Goal: Task Accomplishment & Management: Manage account settings

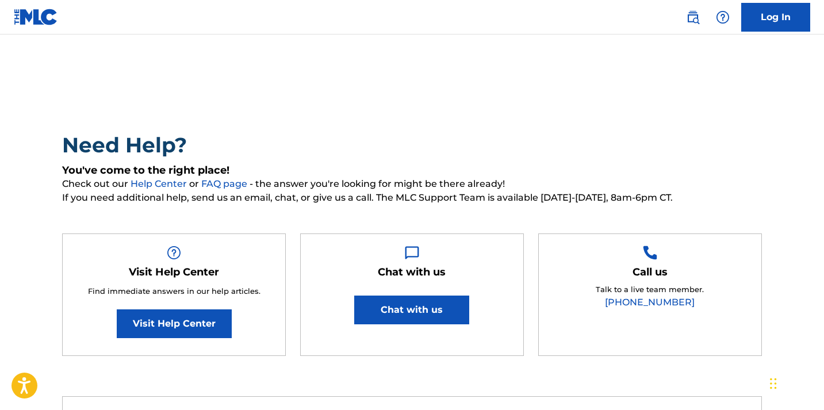
click at [764, 30] on link "Log In" at bounding box center [775, 17] width 69 height 29
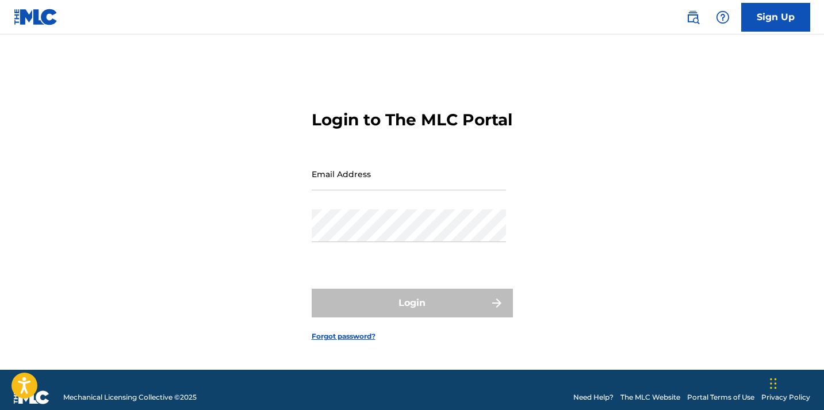
click at [371, 184] on input "Email Address" at bounding box center [409, 174] width 194 height 33
type input "[EMAIL_ADDRESS][DOMAIN_NAME]"
click at [388, 255] on div "Password" at bounding box center [409, 235] width 194 height 52
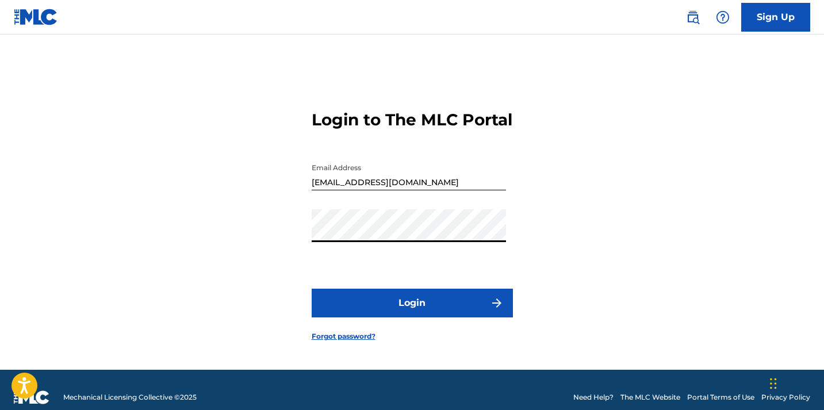
click at [392, 310] on button "Login" at bounding box center [412, 303] width 201 height 29
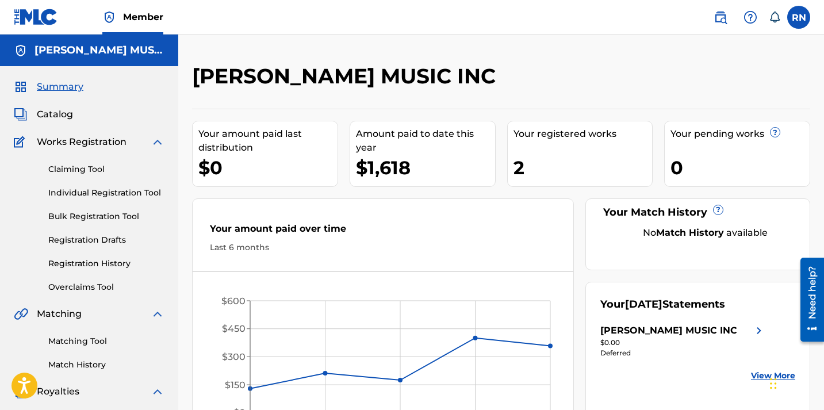
click at [56, 114] on span "Catalog" at bounding box center [55, 115] width 36 height 14
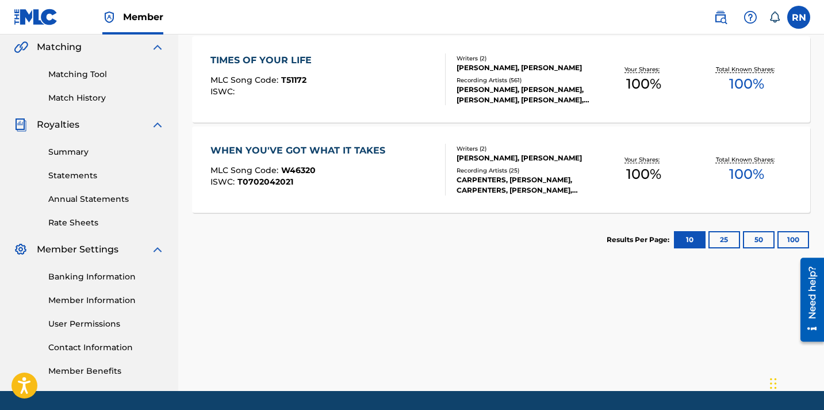
scroll to position [303, 0]
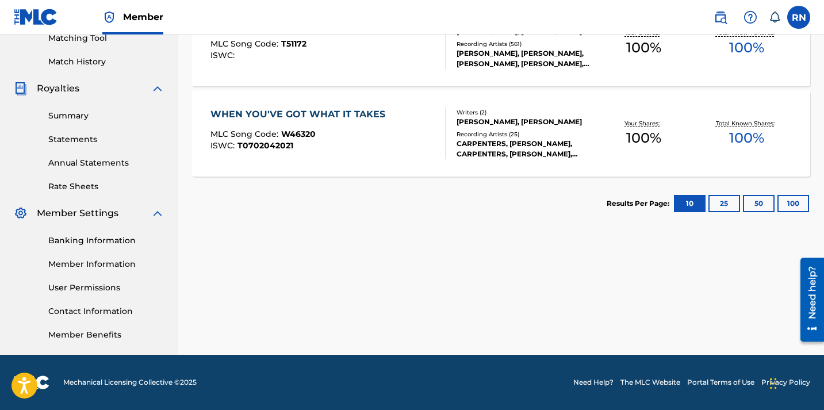
click at [72, 239] on link "Banking Information" at bounding box center [106, 241] width 116 height 12
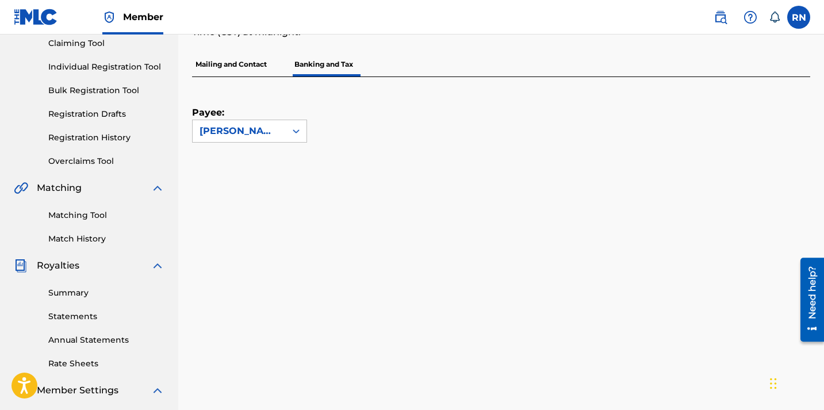
scroll to position [127, 0]
click at [289, 136] on div at bounding box center [296, 130] width 21 height 21
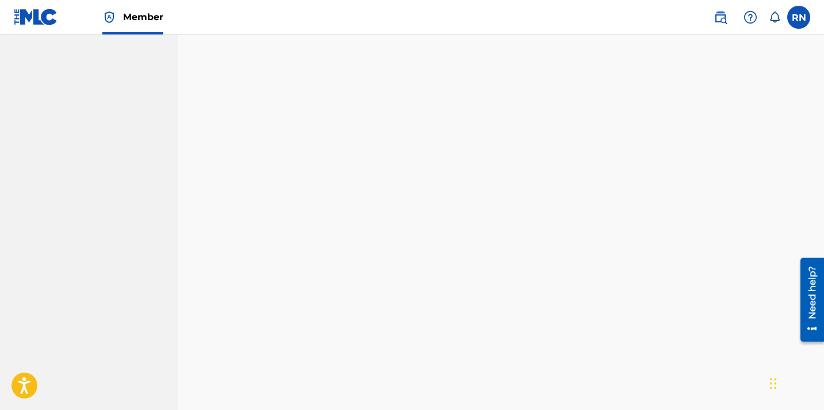
scroll to position [703, 0]
click at [190, 104] on div "Banking and Tax The Banking and Tax tab needs to be fully completed before any …" at bounding box center [501, 42] width 646 height 1362
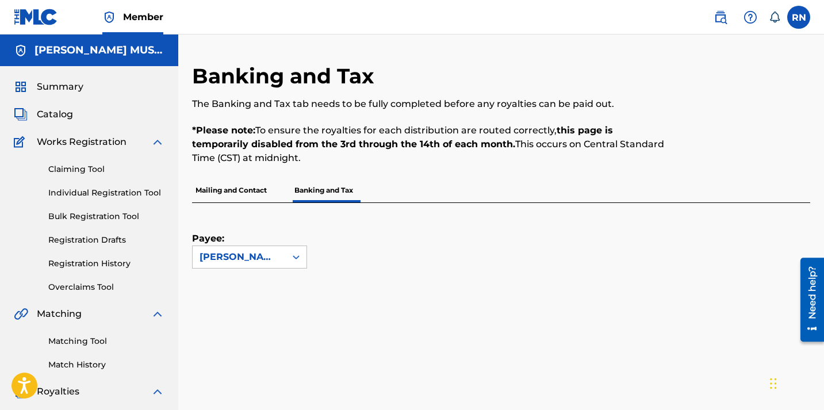
scroll to position [303, 0]
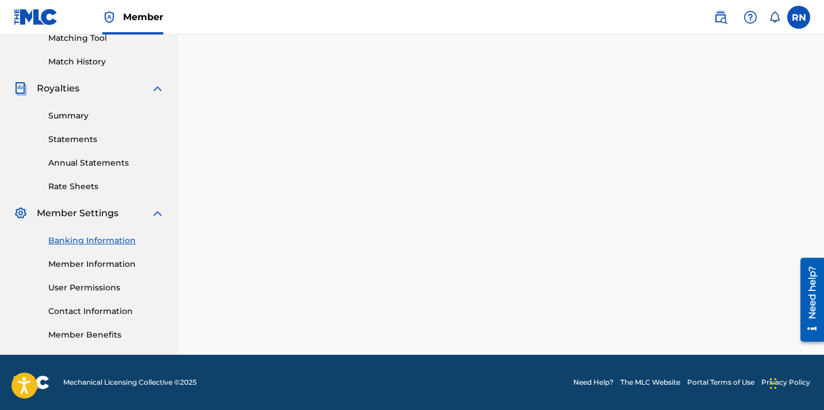
click at [68, 239] on link "Banking Information" at bounding box center [106, 241] width 116 height 12
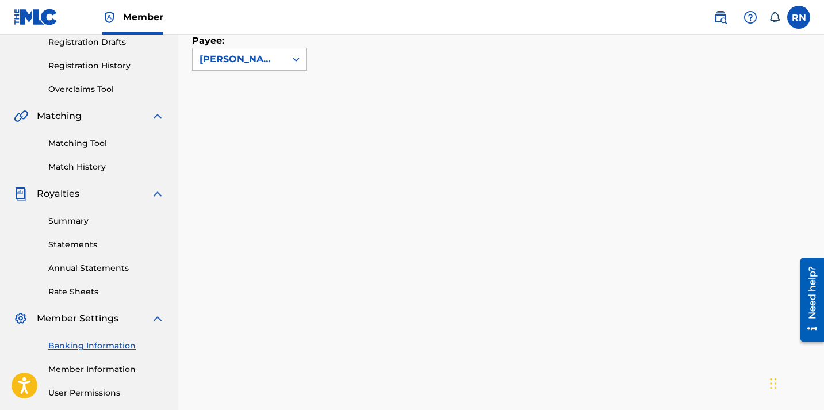
scroll to position [218, 0]
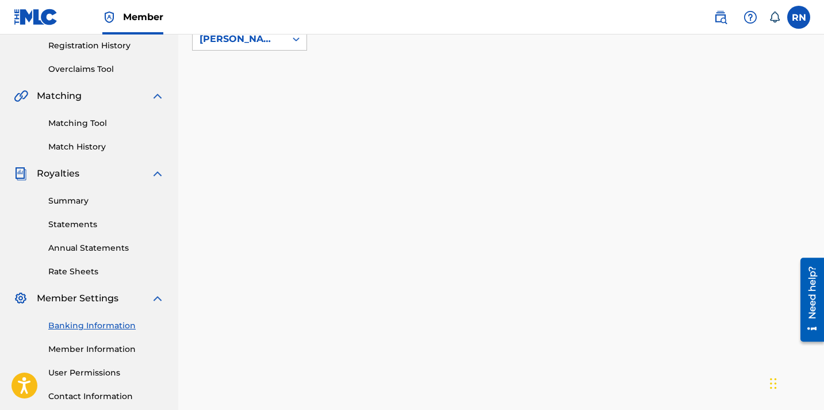
click at [248, 59] on div "Payee: [PERSON_NAME] MUSIC INC" at bounding box center [501, 96] width 618 height 222
click at [248, 34] on div "[PERSON_NAME] MUSIC INC" at bounding box center [239, 39] width 79 height 14
click at [241, 72] on div "[PERSON_NAME] MUSIC INC" at bounding box center [250, 72] width 114 height 43
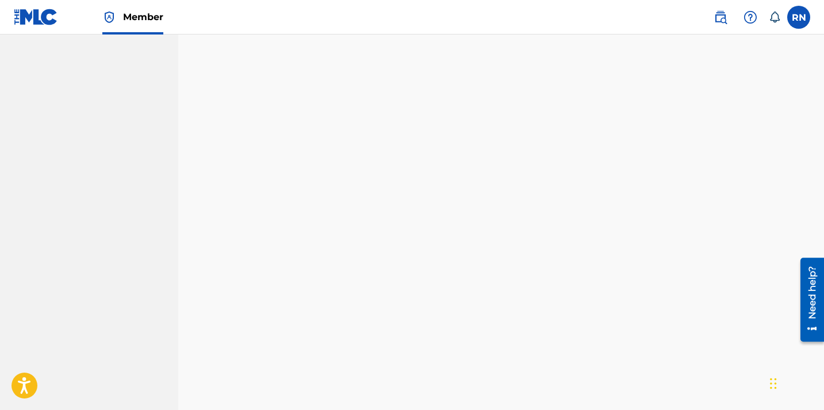
scroll to position [939, 0]
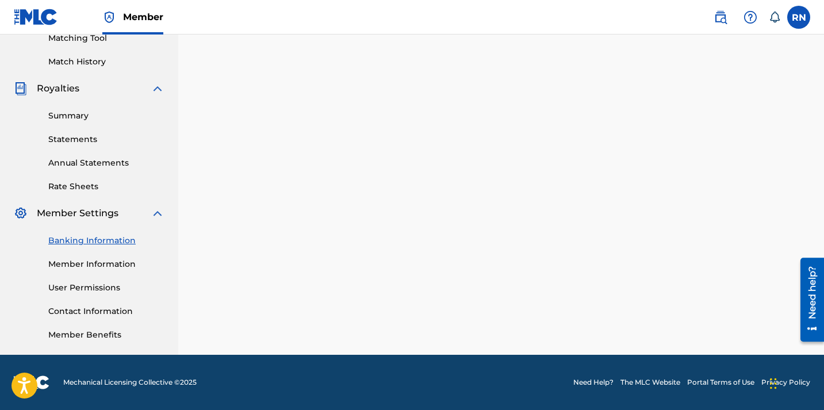
scroll to position [303, 0]
click at [83, 266] on link "Member Information" at bounding box center [106, 264] width 116 height 12
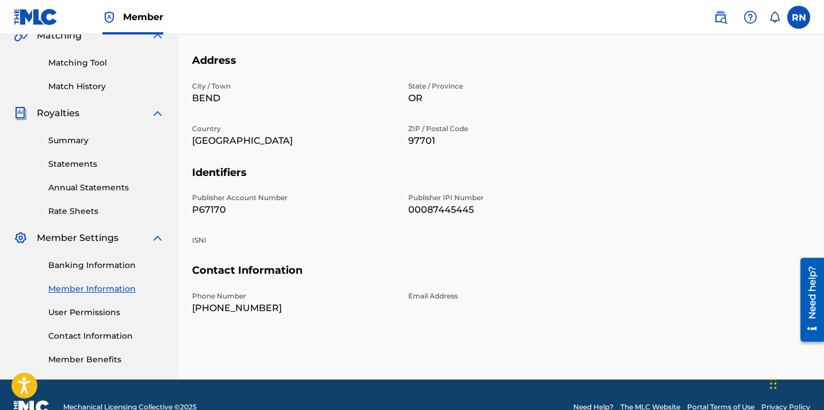
scroll to position [280, 0]
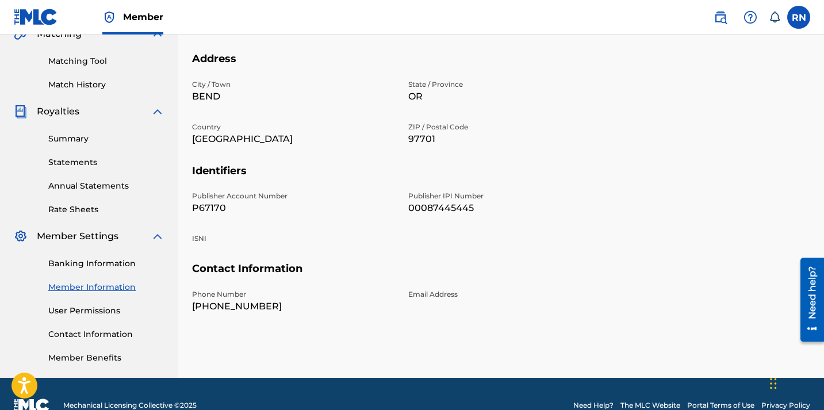
click at [101, 310] on link "User Permissions" at bounding box center [106, 311] width 116 height 12
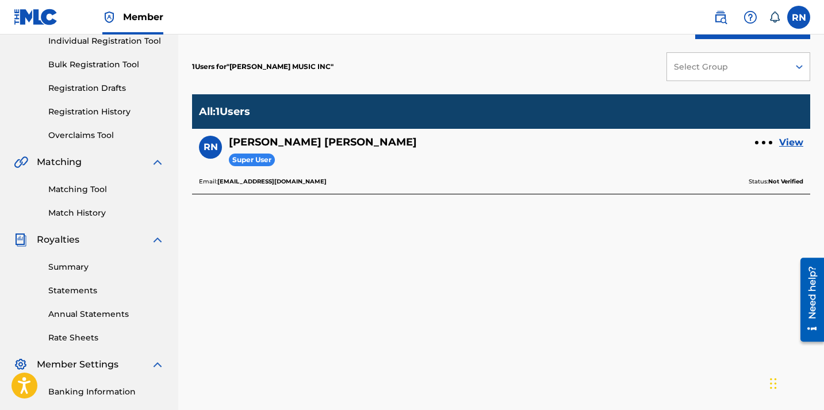
scroll to position [156, 0]
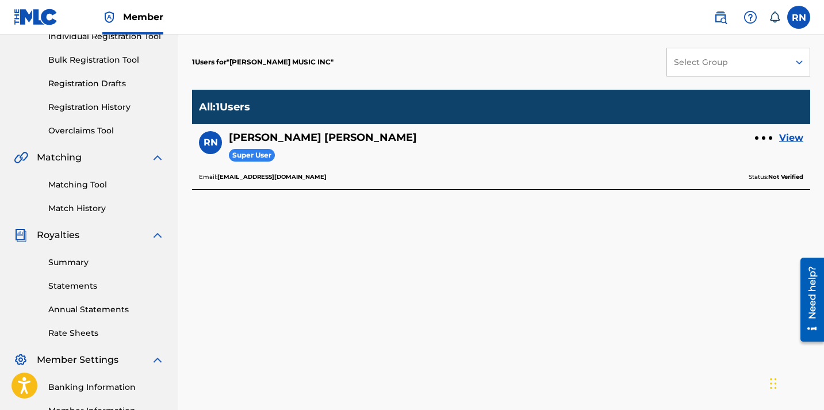
click at [762, 140] on div at bounding box center [763, 138] width 17 height 7
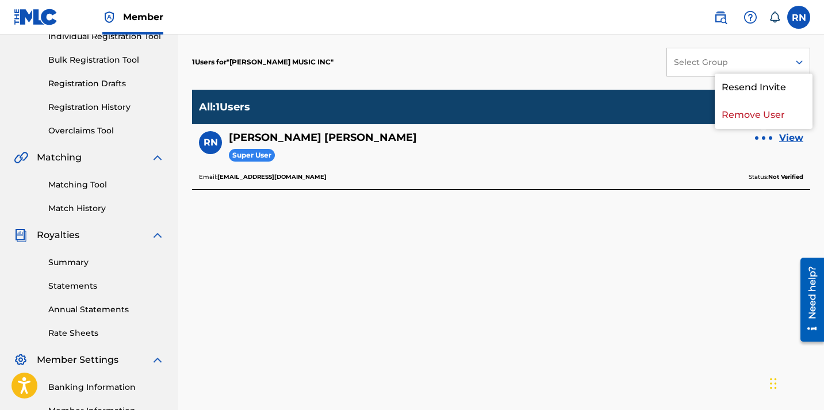
click at [762, 140] on div at bounding box center [763, 138] width 17 height 7
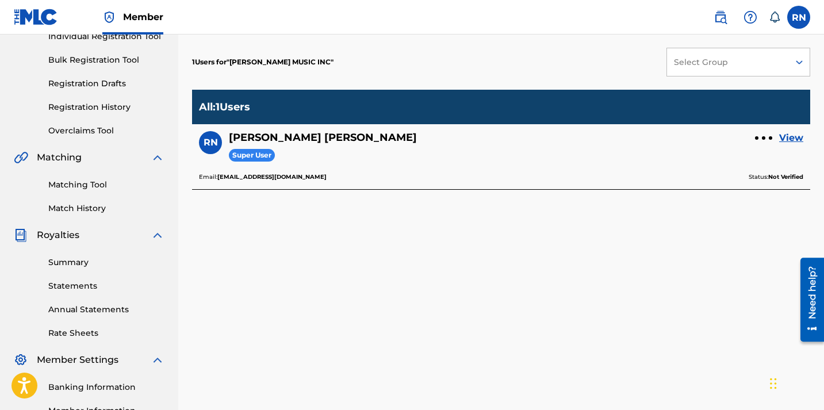
click at [789, 136] on link "View" at bounding box center [791, 138] width 24 height 14
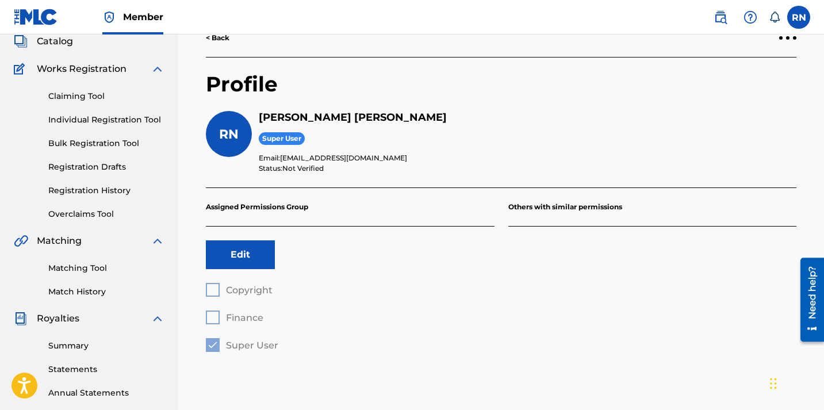
scroll to position [78, 0]
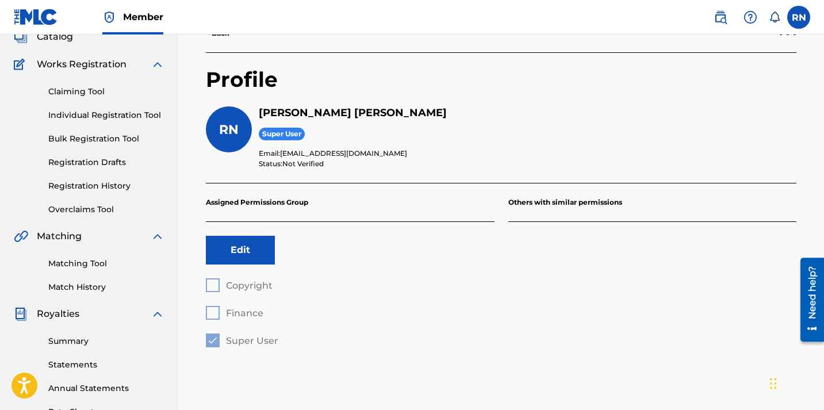
click at [237, 252] on button "Edit" at bounding box center [240, 250] width 69 height 29
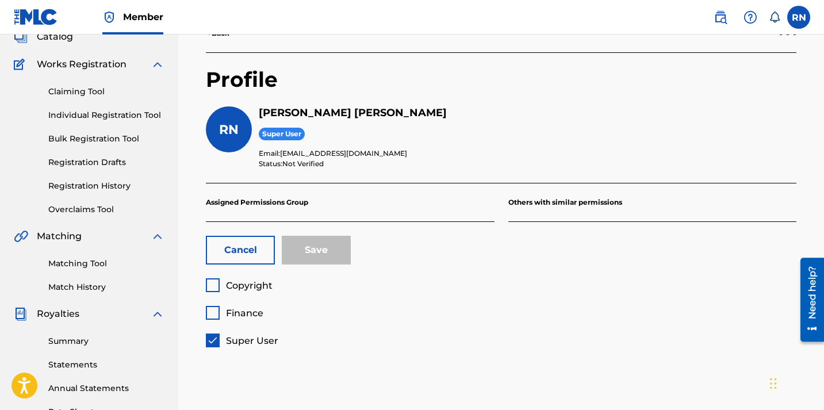
click at [210, 289] on div at bounding box center [213, 285] width 14 height 14
click at [213, 316] on div at bounding box center [213, 313] width 14 height 14
click at [215, 336] on div at bounding box center [213, 340] width 14 height 14
click at [214, 311] on div "Copyright Finance Super User" at bounding box center [350, 312] width 289 height 69
click at [241, 261] on button "Cancel" at bounding box center [240, 250] width 69 height 29
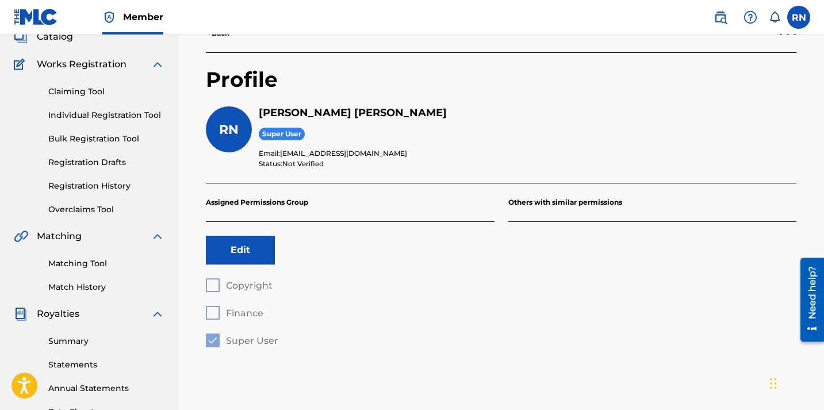
click at [333, 257] on div "Edit" at bounding box center [350, 250] width 289 height 56
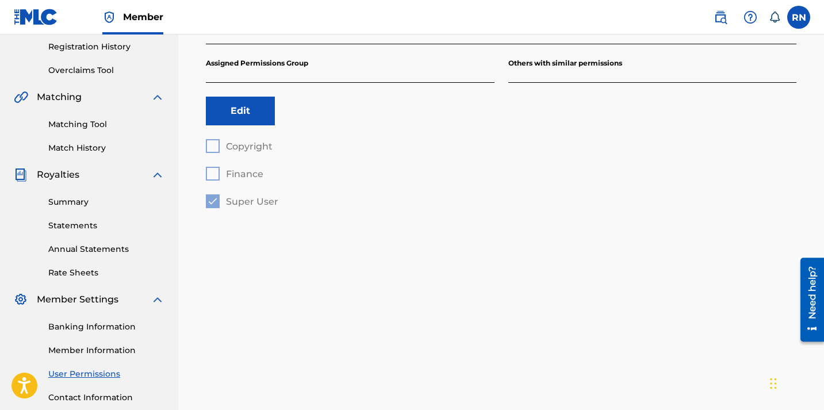
scroll to position [268, 0]
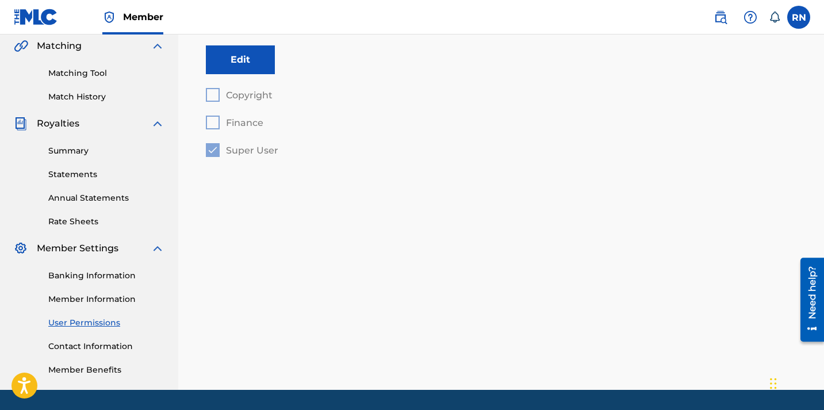
click at [70, 225] on link "Rate Sheets" at bounding box center [106, 222] width 116 height 12
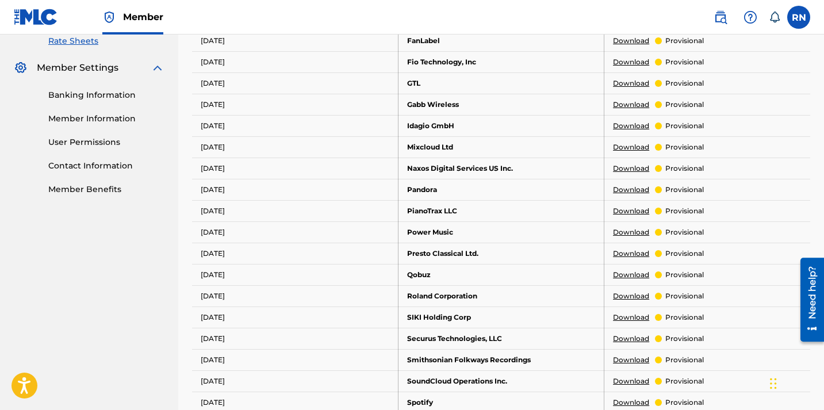
scroll to position [462, 0]
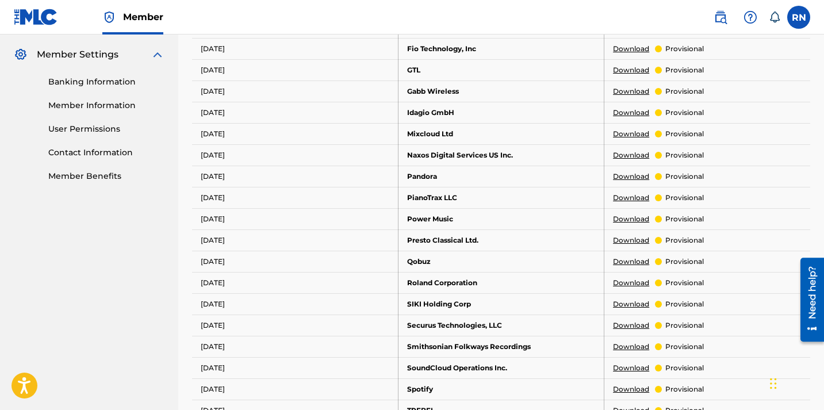
click at [67, 83] on link "Banking Information" at bounding box center [106, 82] width 116 height 12
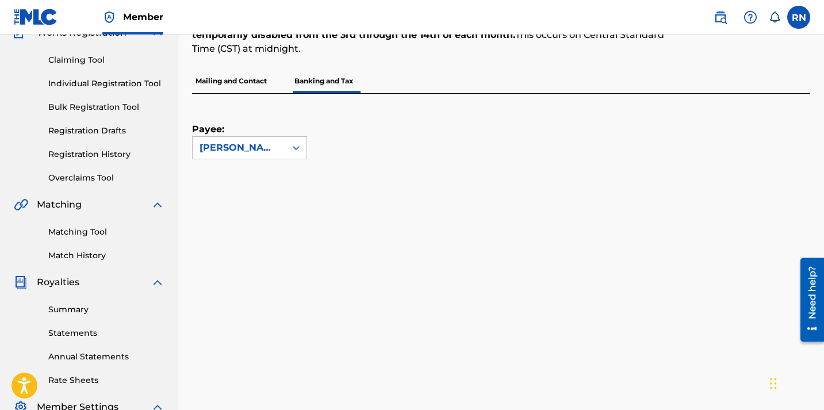
scroll to position [106, 0]
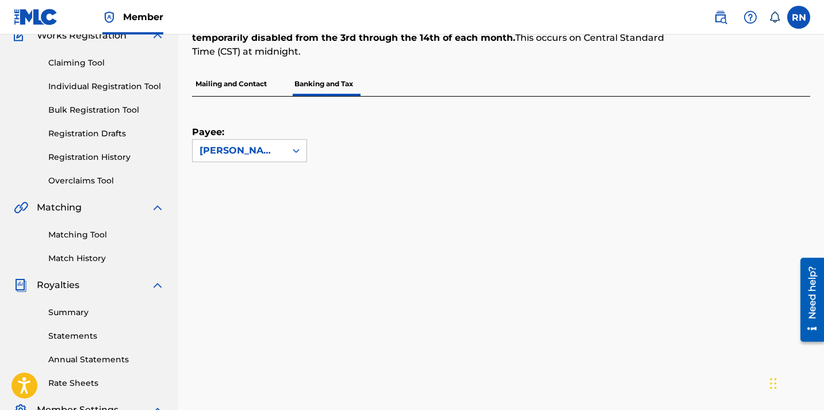
click at [235, 86] on p "Mailing and Contact" at bounding box center [231, 84] width 78 height 24
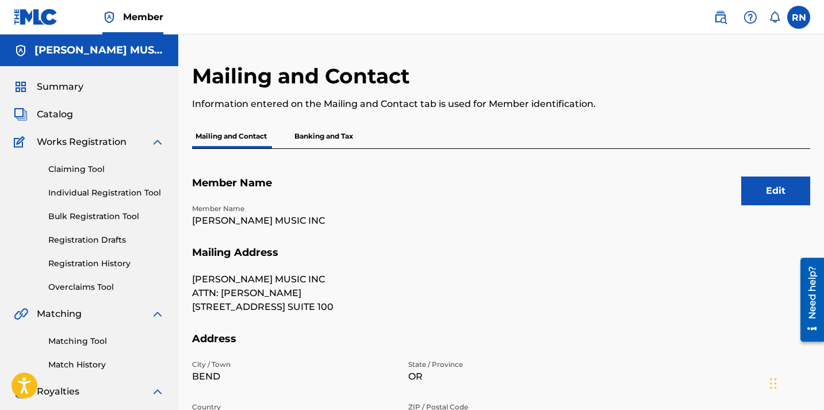
click at [331, 144] on p "Banking and Tax" at bounding box center [324, 136] width 66 height 24
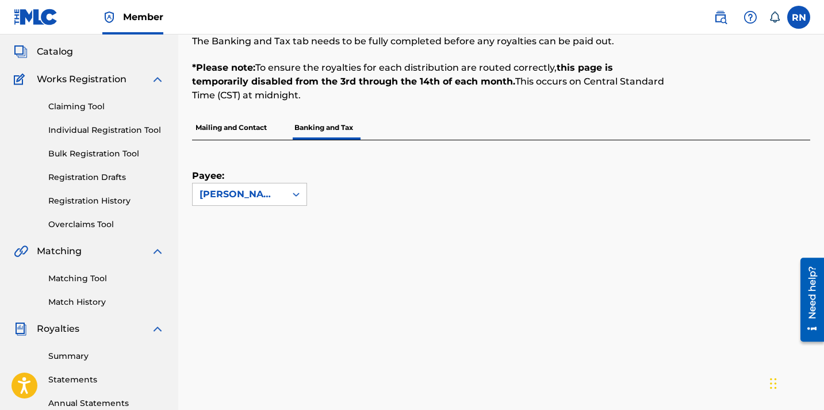
scroll to position [49, 0]
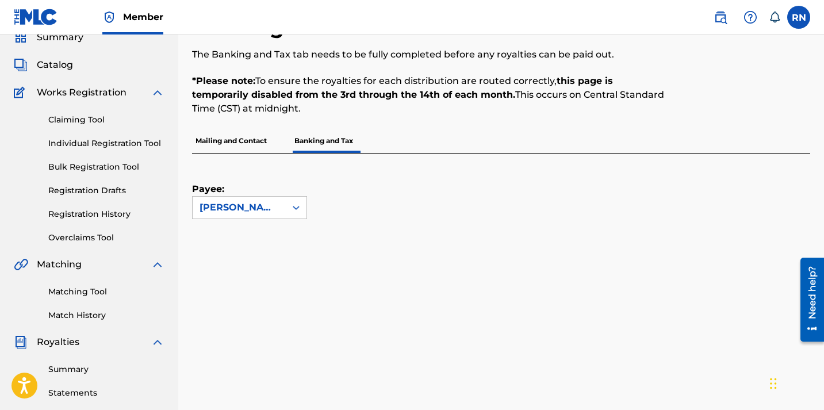
click at [70, 115] on link "Claiming Tool" at bounding box center [106, 120] width 116 height 12
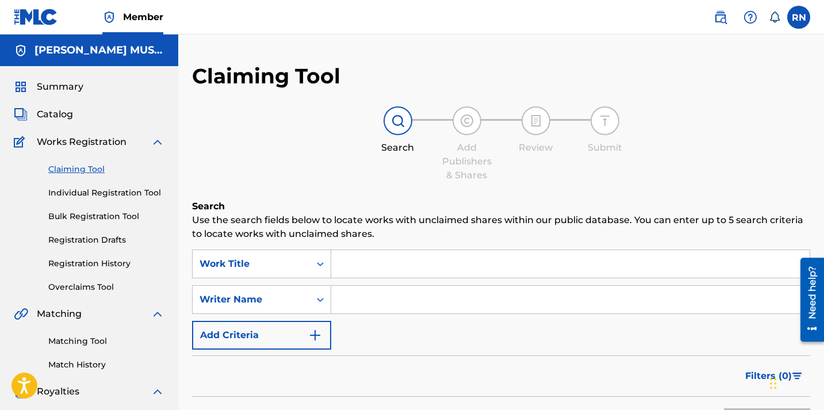
scroll to position [65, 0]
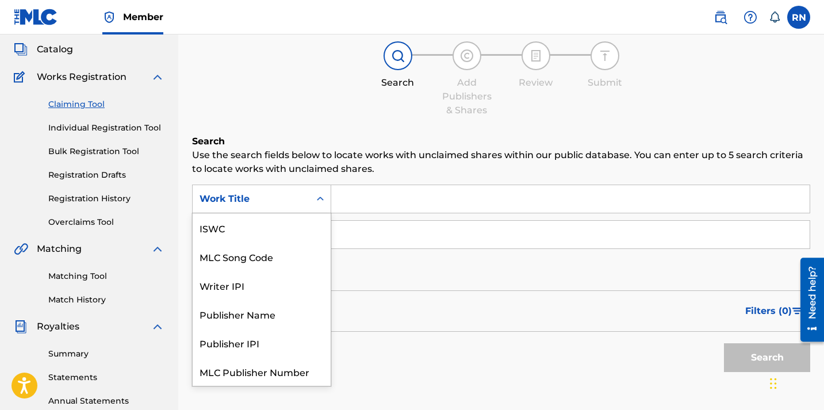
click at [319, 208] on div "Search Form" at bounding box center [320, 199] width 21 height 21
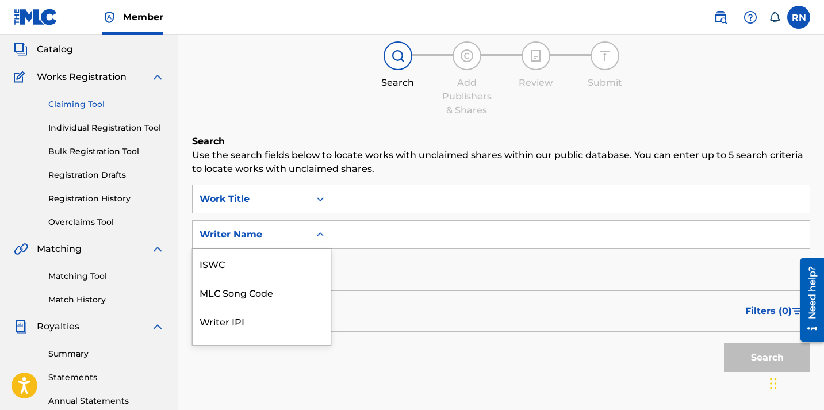
scroll to position [74, 0]
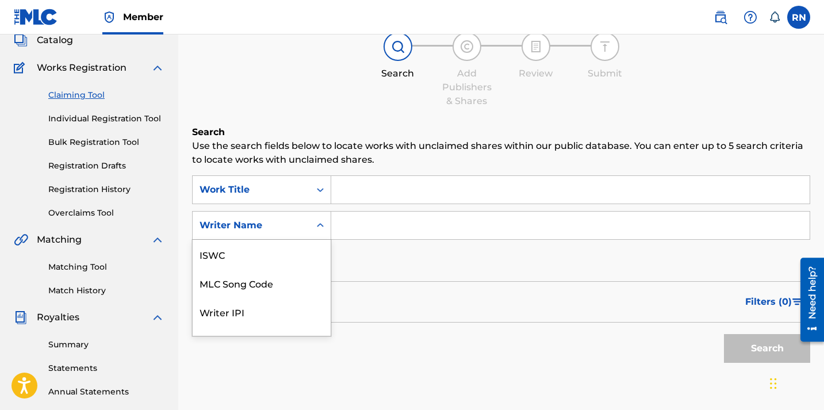
click at [313, 233] on div "Search Form" at bounding box center [320, 225] width 21 height 21
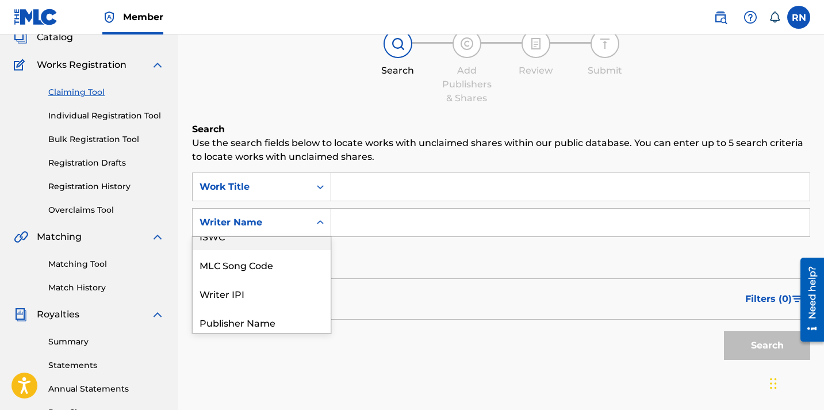
scroll to position [0, 0]
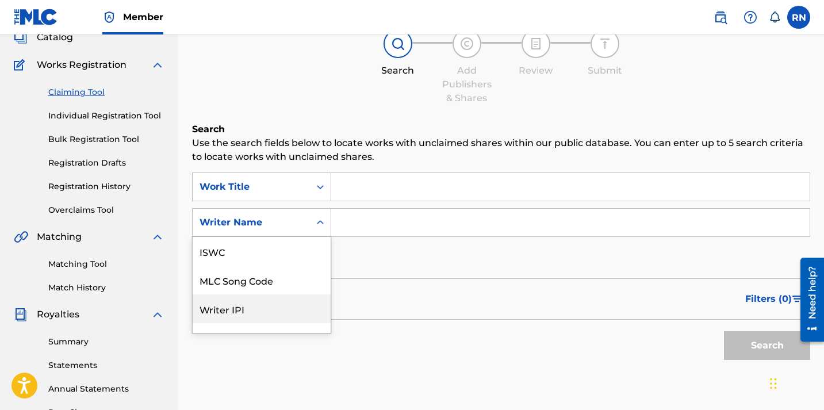
click at [318, 370] on div "Search Use the search fields below to locate works with unclaimed shares within…" at bounding box center [501, 272] width 618 height 301
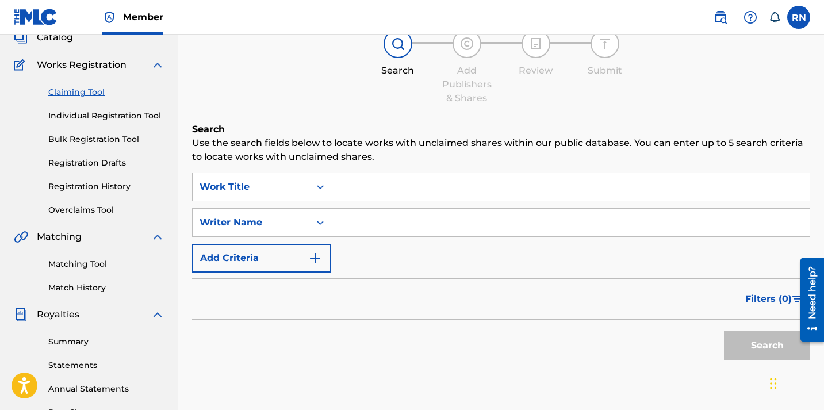
click at [382, 221] on input "Search Form" at bounding box center [570, 223] width 478 height 28
click at [387, 196] on input "Search Form" at bounding box center [570, 187] width 478 height 28
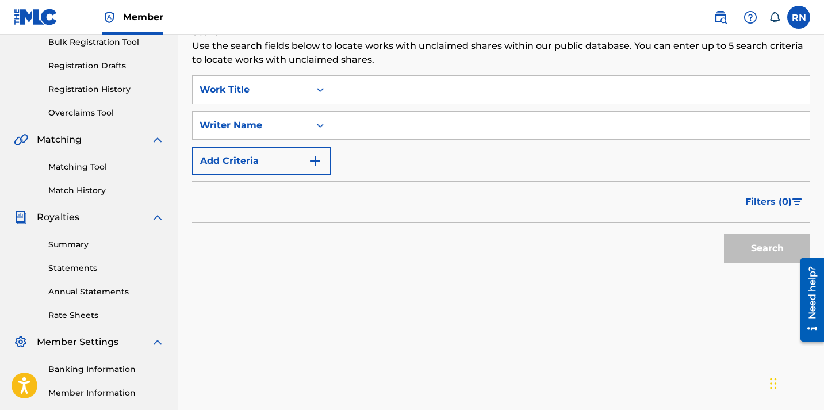
scroll to position [171, 0]
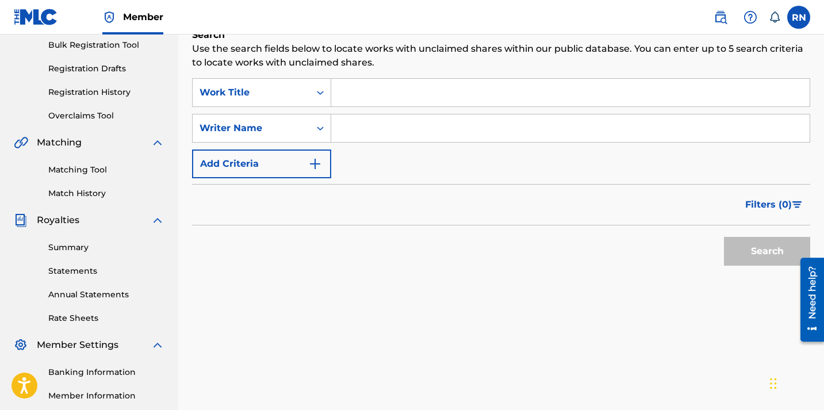
click at [73, 292] on link "Annual Statements" at bounding box center [106, 295] width 116 height 12
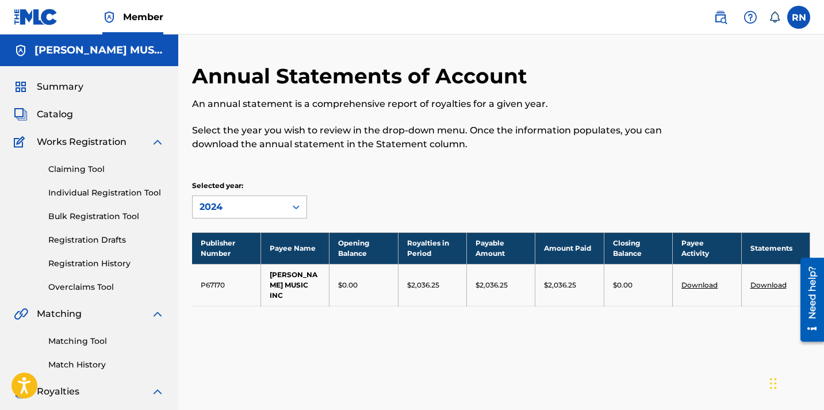
click at [273, 200] on div "2024" at bounding box center [239, 207] width 79 height 14
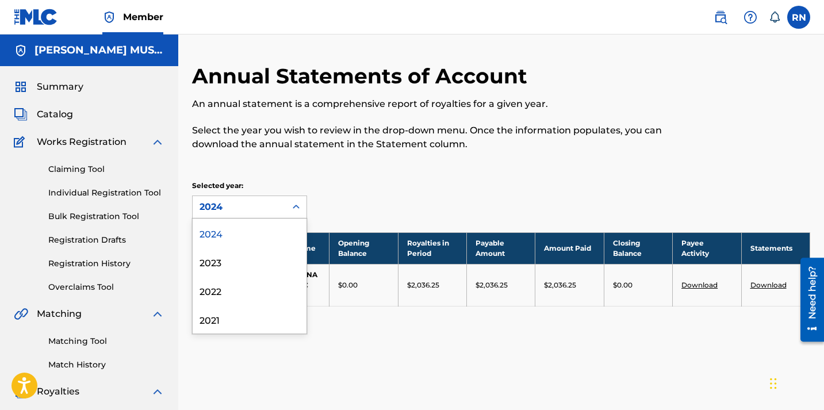
click at [385, 156] on div "Annual Statements of Account An annual statement is a comprehensive report of r…" at bounding box center [430, 113] width 476 height 101
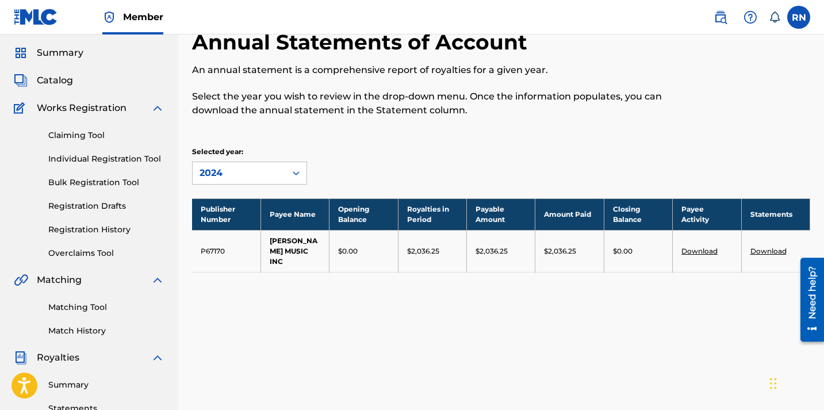
scroll to position [27, 0]
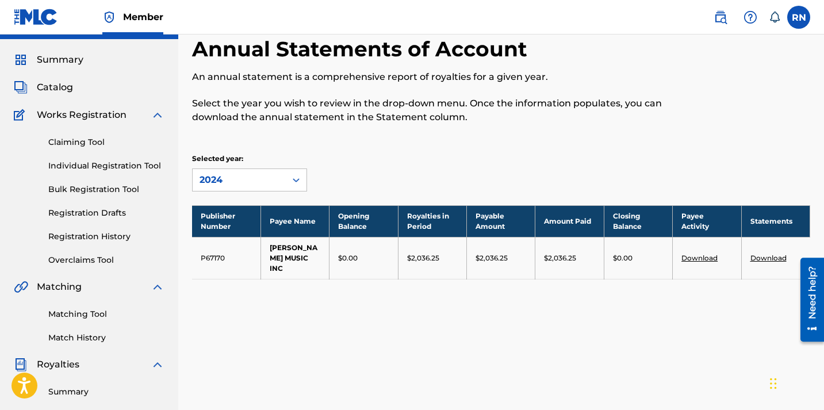
click at [77, 260] on link "Overclaims Tool" at bounding box center [106, 260] width 116 height 12
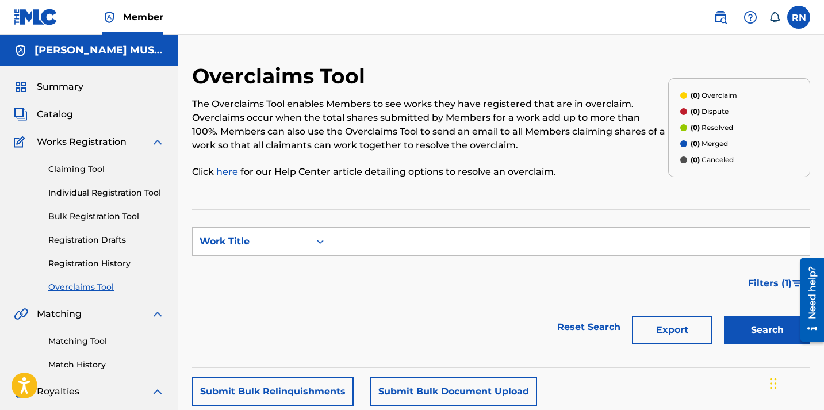
click at [46, 115] on span "Catalog" at bounding box center [55, 115] width 36 height 14
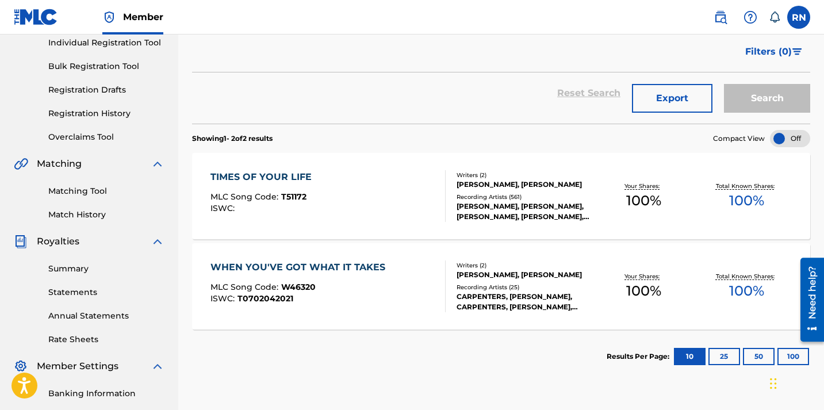
scroll to position [155, 0]
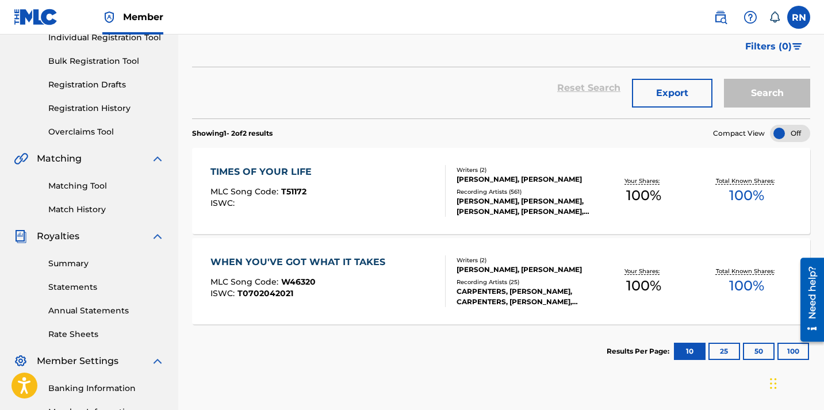
click at [780, 134] on div at bounding box center [790, 133] width 40 height 17
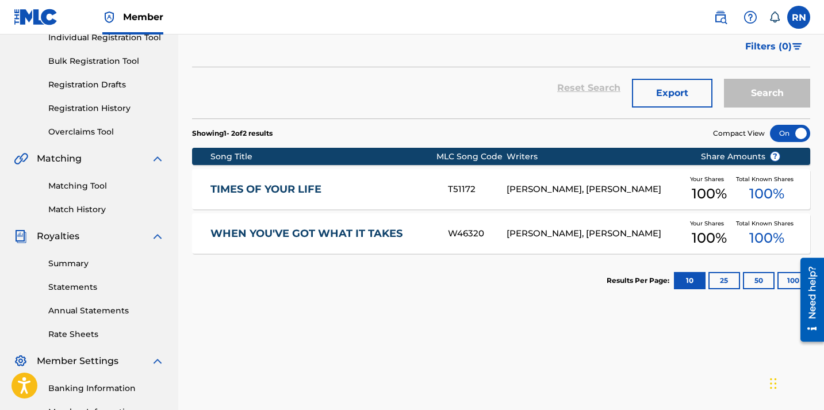
click at [780, 134] on div at bounding box center [790, 133] width 40 height 17
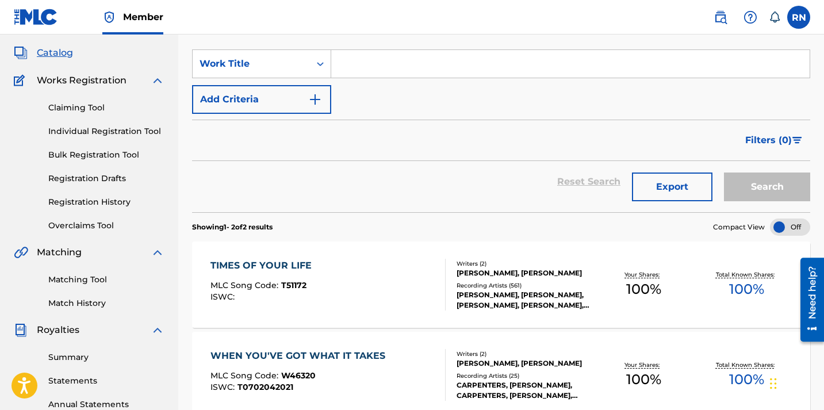
scroll to position [59, 0]
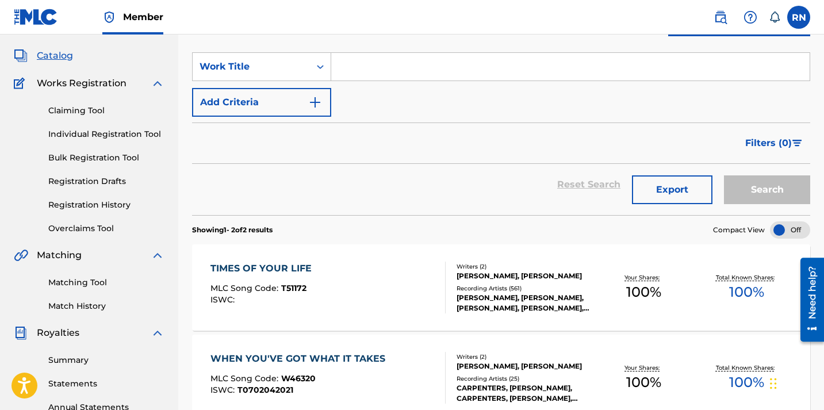
click at [76, 105] on link "Claiming Tool" at bounding box center [106, 111] width 116 height 12
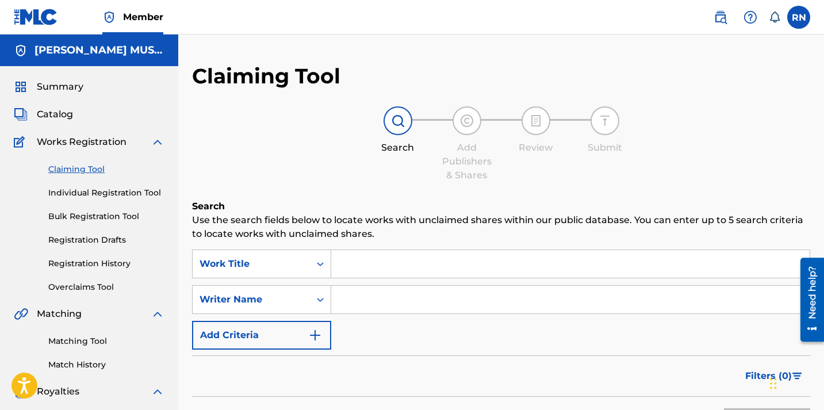
click at [423, 259] on input "Search Form" at bounding box center [570, 264] width 478 height 28
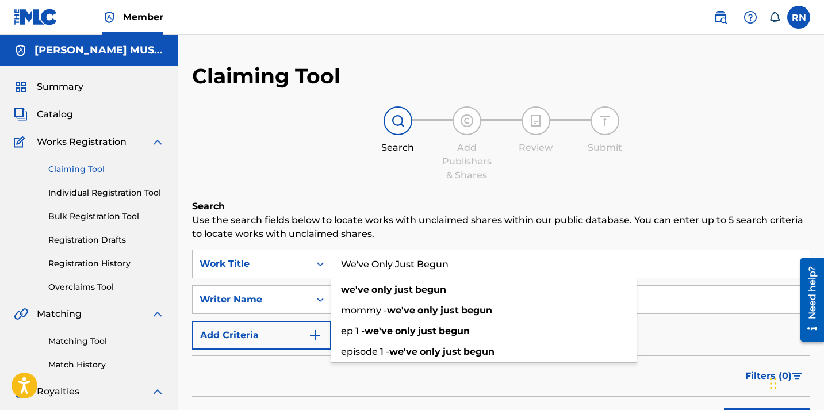
type input "We've Only Just Begun"
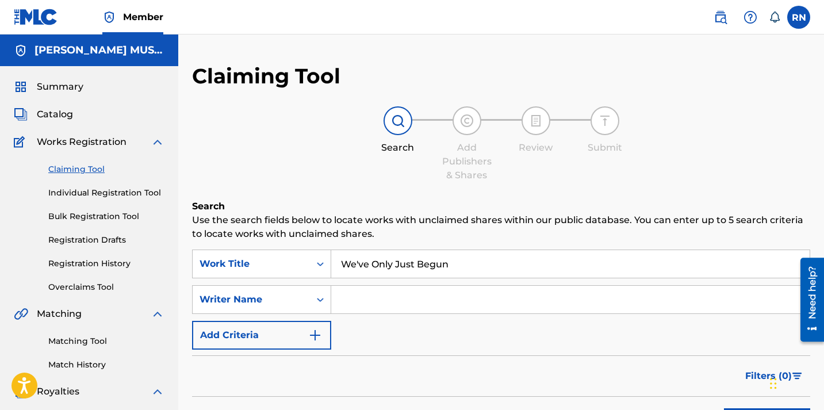
click at [406, 228] on p "Use the search fields below to locate works with unclaimed shares within our pu…" at bounding box center [501, 227] width 618 height 28
click at [392, 301] on input "Search Form" at bounding box center [570, 300] width 478 height 28
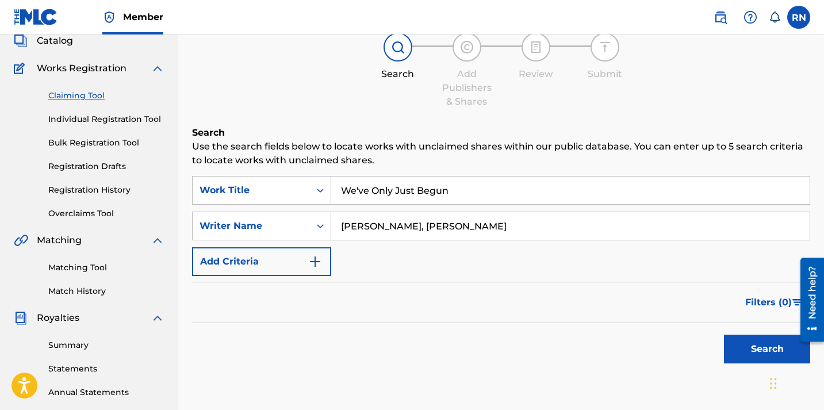
scroll to position [82, 0]
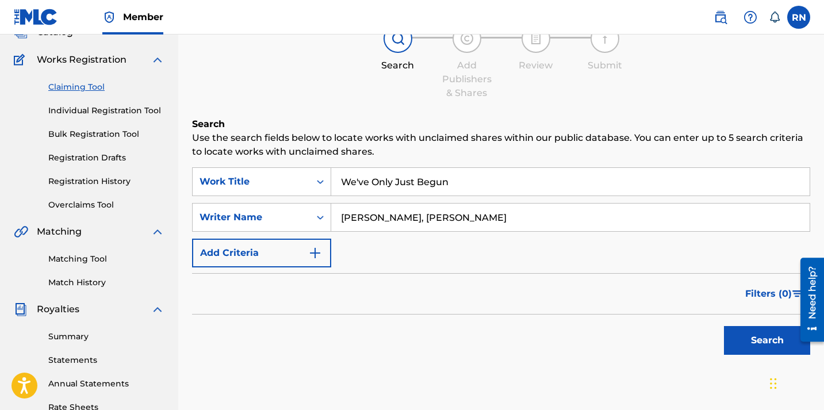
type input "[PERSON_NAME], [PERSON_NAME]"
click at [318, 240] on button "Add Criteria" at bounding box center [261, 253] width 139 height 29
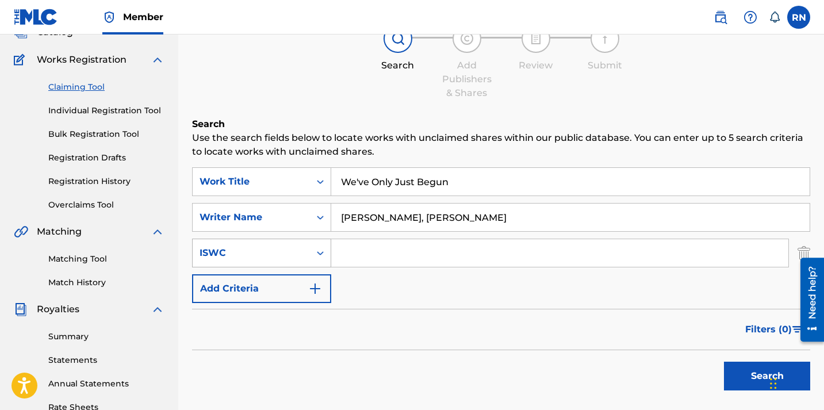
click at [299, 254] on div "ISWC" at bounding box center [251, 253] width 103 height 14
click at [362, 300] on div "SearchWithCriteriae263a98e-9ede-4d0d-a714-0d4b1432e8be Work Title We've Only Ju…" at bounding box center [501, 235] width 618 height 136
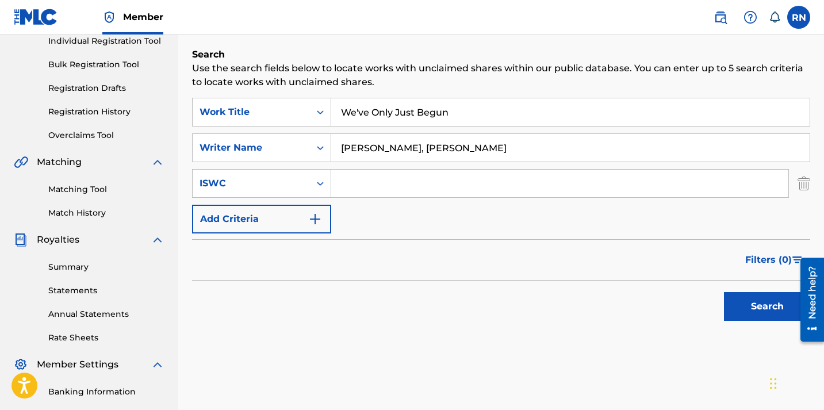
scroll to position [161, 0]
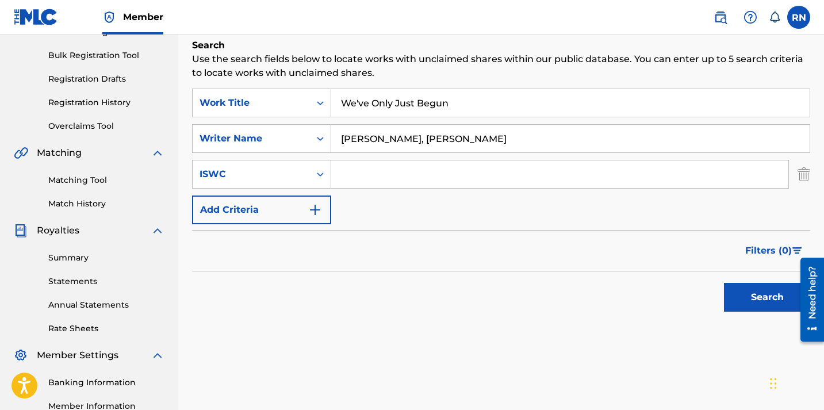
click at [751, 301] on button "Search" at bounding box center [767, 297] width 86 height 29
drag, startPoint x: 518, startPoint y: 131, endPoint x: 540, endPoint y: 143, distance: 25.0
click at [540, 143] on input "[PERSON_NAME], [PERSON_NAME]" at bounding box center [570, 139] width 478 height 28
click at [773, 303] on button "Search" at bounding box center [767, 297] width 86 height 29
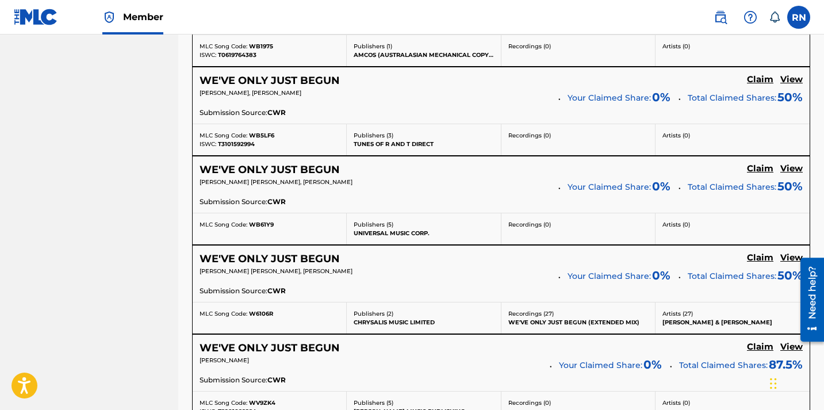
scroll to position [801, 0]
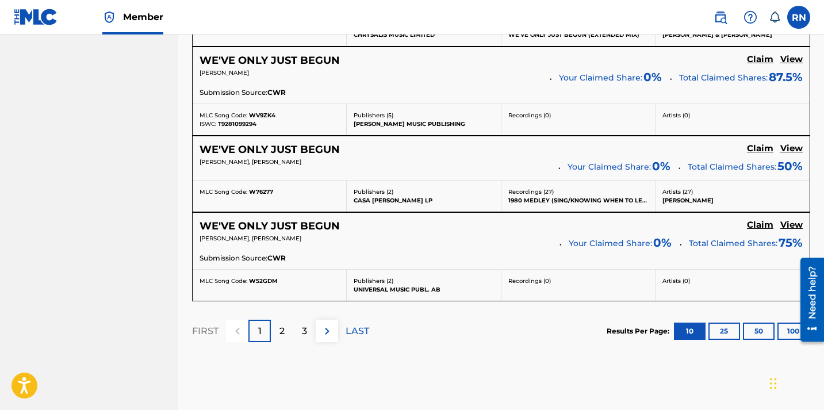
click at [325, 193] on div "MLC Song Code: W76277" at bounding box center [270, 191] width 140 height 9
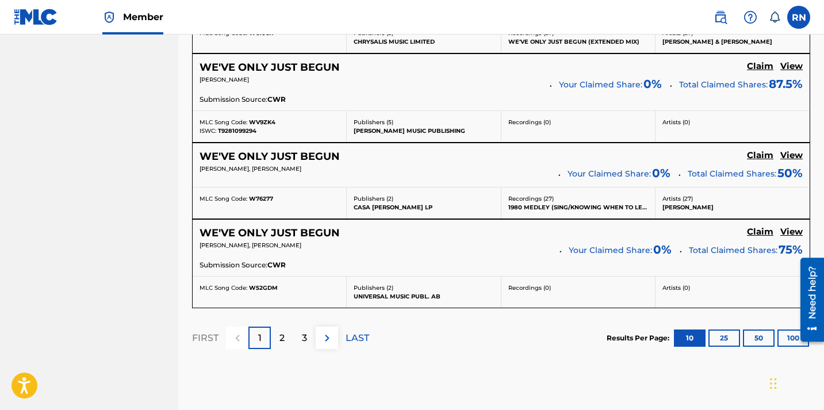
scroll to position [1063, 0]
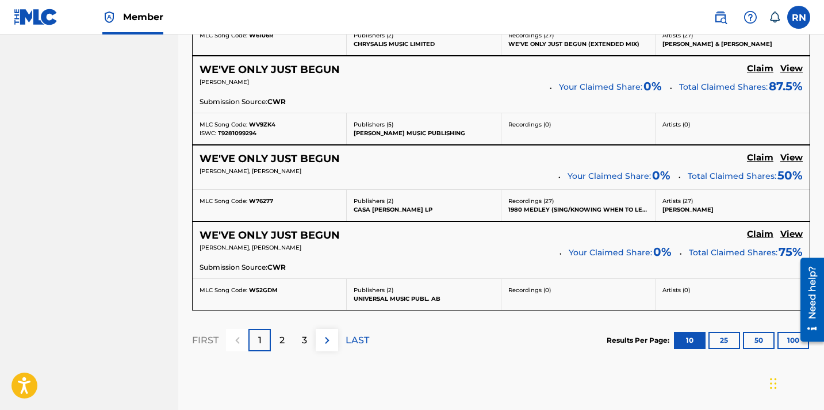
click at [781, 347] on button "100" at bounding box center [793, 340] width 32 height 17
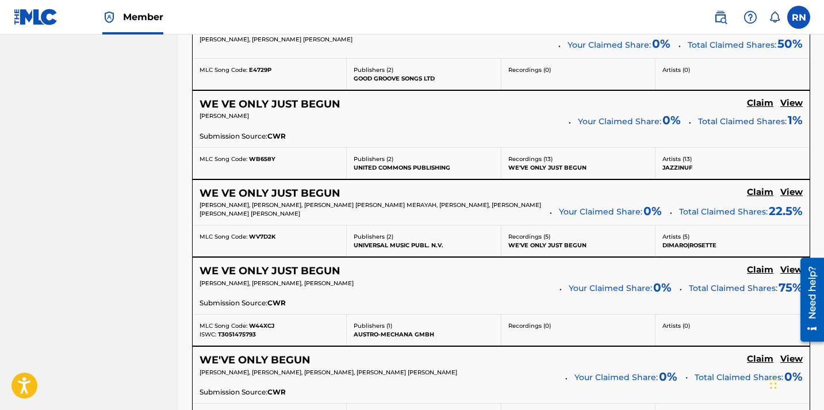
scroll to position [8882, 0]
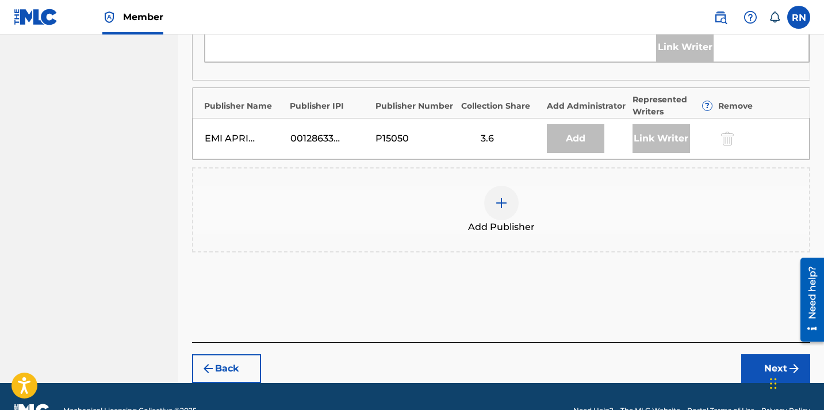
click at [569, 124] on div "Add" at bounding box center [575, 138] width 57 height 29
click at [659, 124] on div "Link Writer" at bounding box center [660, 138] width 57 height 29
click at [762, 354] on button "Next" at bounding box center [775, 368] width 69 height 29
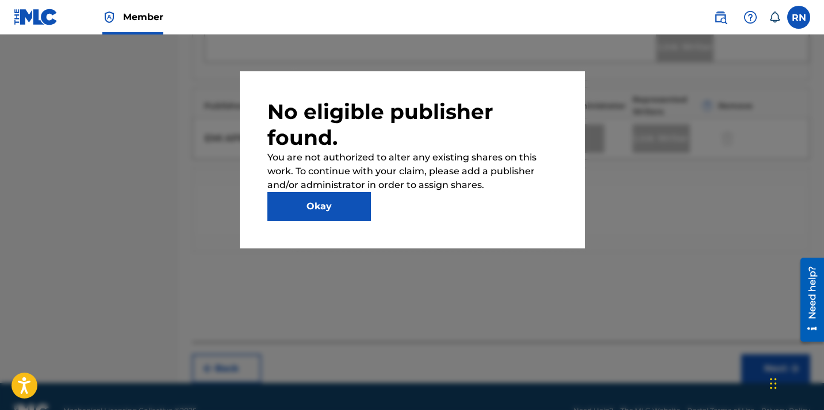
click at [319, 217] on button "Okay" at bounding box center [318, 206] width 103 height 29
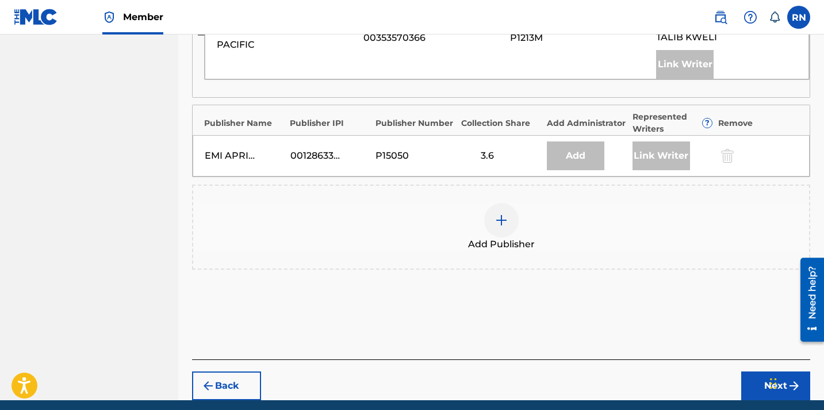
scroll to position [774, 0]
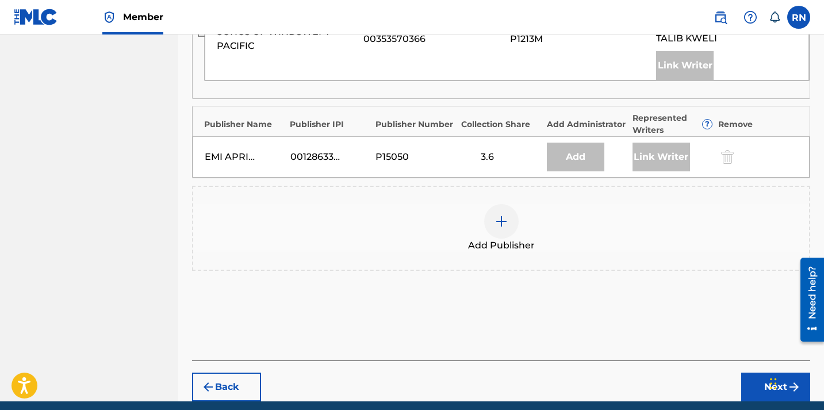
click at [237, 373] on button "Back" at bounding box center [226, 387] width 69 height 29
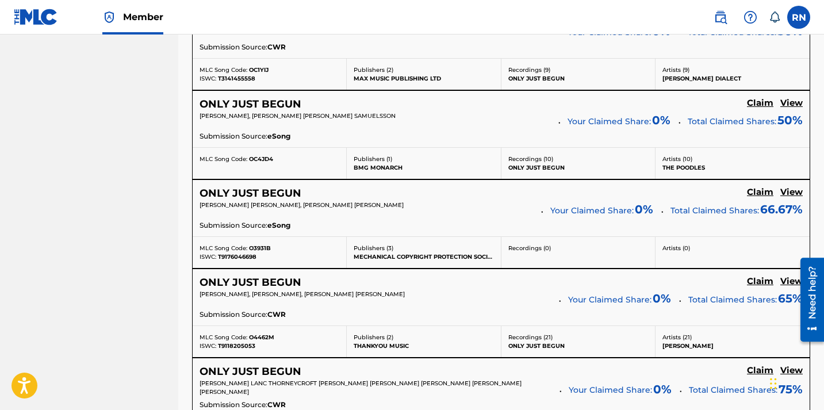
scroll to position [8882, 0]
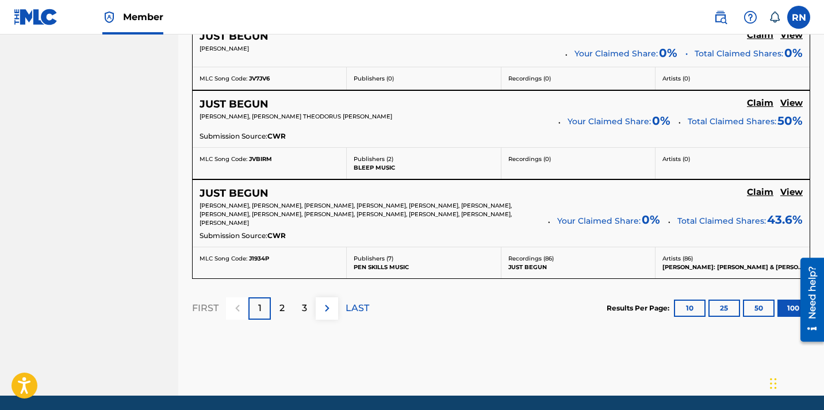
click at [535, 316] on section "FIRST 1 2 3 LAST Results Per Page: 10 25 50 100" at bounding box center [501, 308] width 618 height 59
click at [793, 186] on div "JUST BEGUN Claim View [PERSON_NAME], [PERSON_NAME], [PERSON_NAME], [PERSON_NAME…" at bounding box center [501, 213] width 617 height 67
click at [790, 190] on h5 "View" at bounding box center [791, 192] width 22 height 11
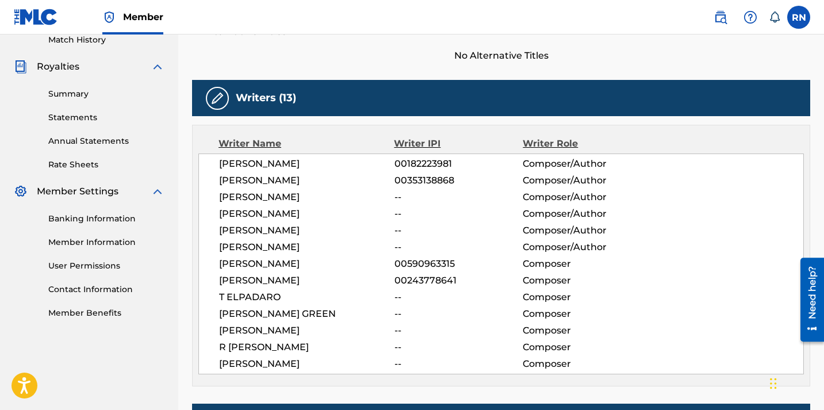
scroll to position [327, 0]
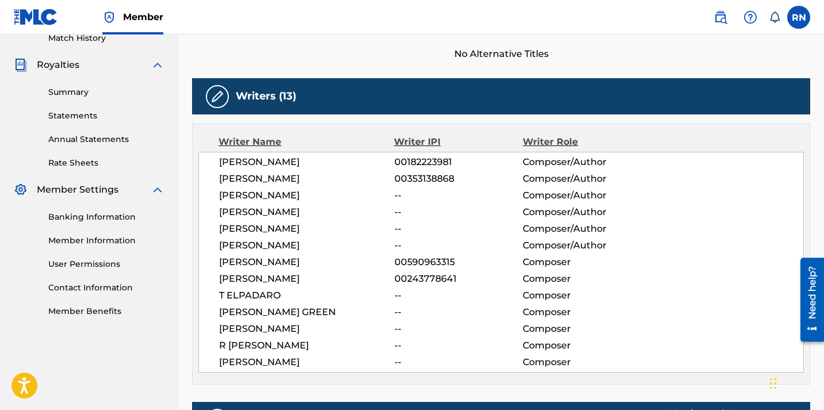
click at [266, 348] on span "R [PERSON_NAME]" at bounding box center [306, 346] width 175 height 14
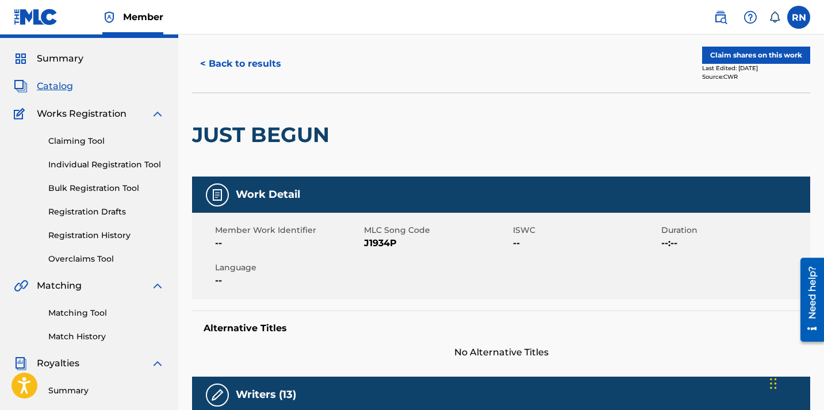
scroll to position [0, 0]
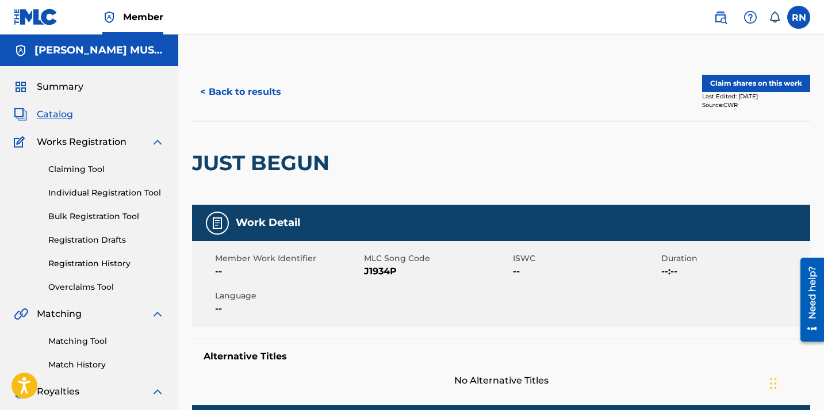
click at [747, 83] on button "Claim shares on this work" at bounding box center [756, 83] width 108 height 17
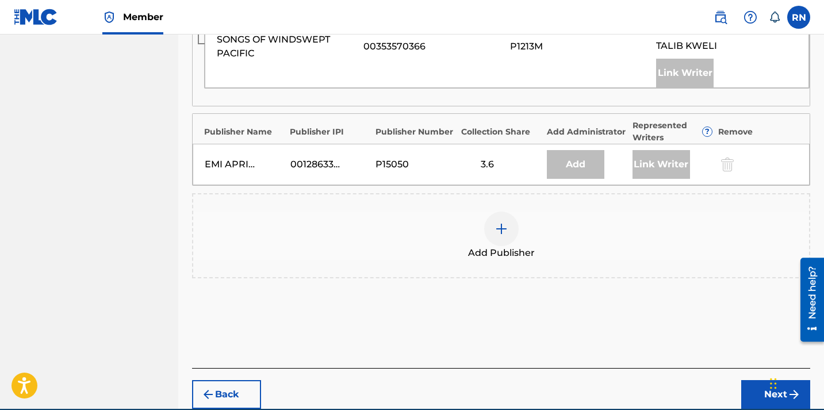
scroll to position [793, 0]
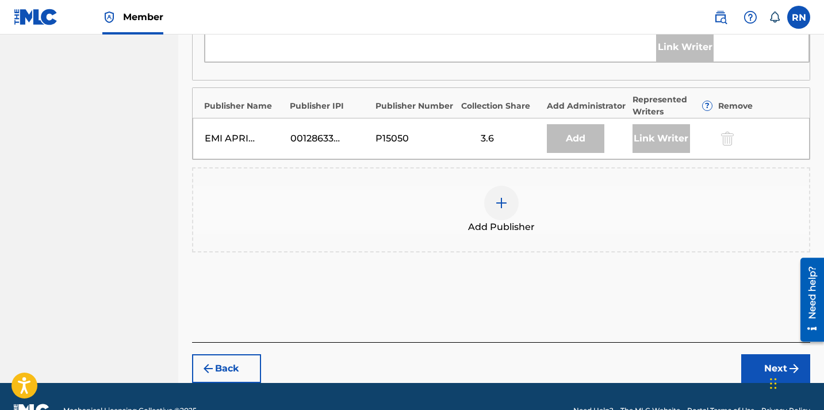
click at [496, 189] on div at bounding box center [501, 203] width 34 height 34
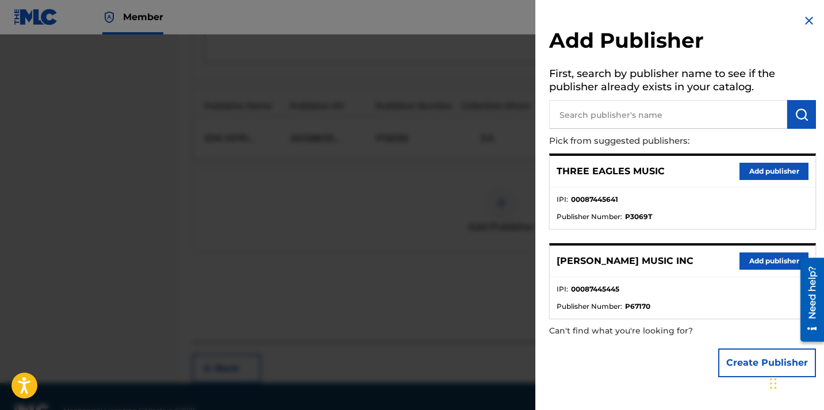
click at [629, 113] on input "text" at bounding box center [668, 114] width 238 height 29
click at [761, 264] on button "Add publisher" at bounding box center [773, 260] width 69 height 17
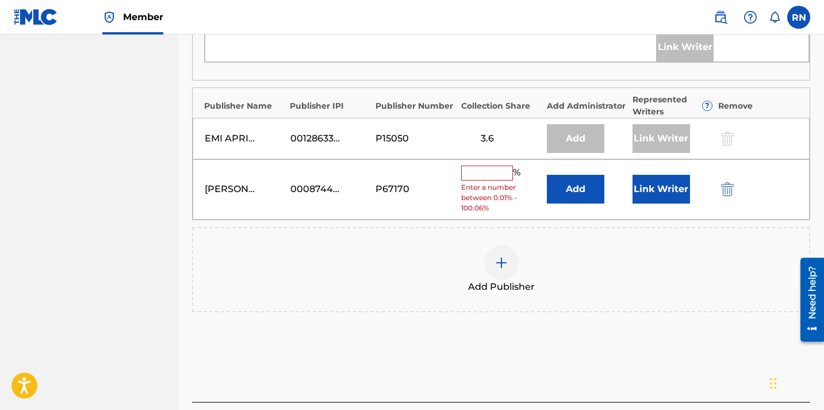
click at [497, 166] on input "text" at bounding box center [487, 173] width 52 height 15
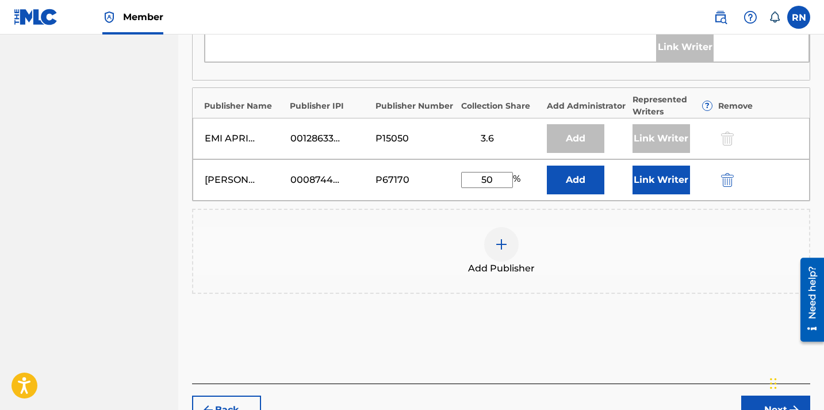
type input "50"
click at [576, 209] on div "Add Publisher" at bounding box center [501, 251] width 618 height 85
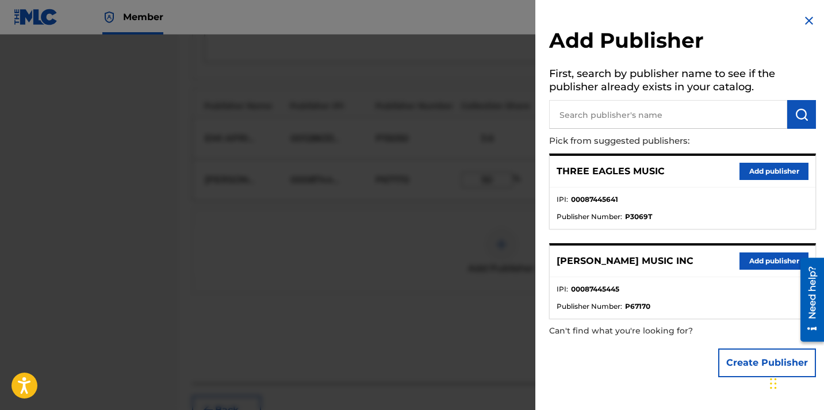
click at [806, 22] on img at bounding box center [809, 21] width 14 height 14
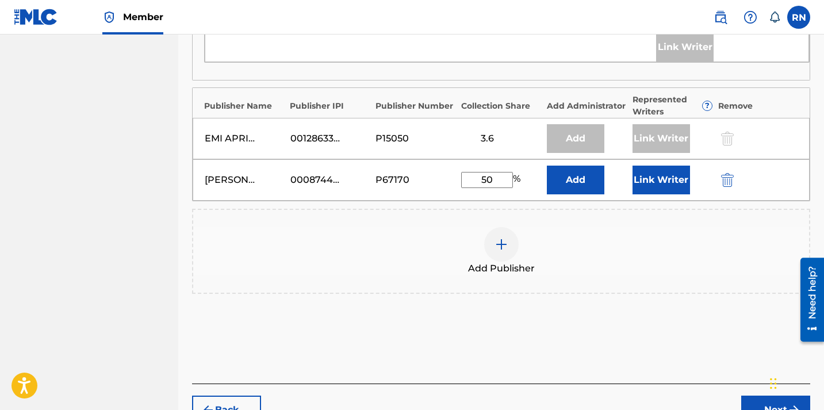
click at [580, 166] on button "Add" at bounding box center [575, 180] width 57 height 29
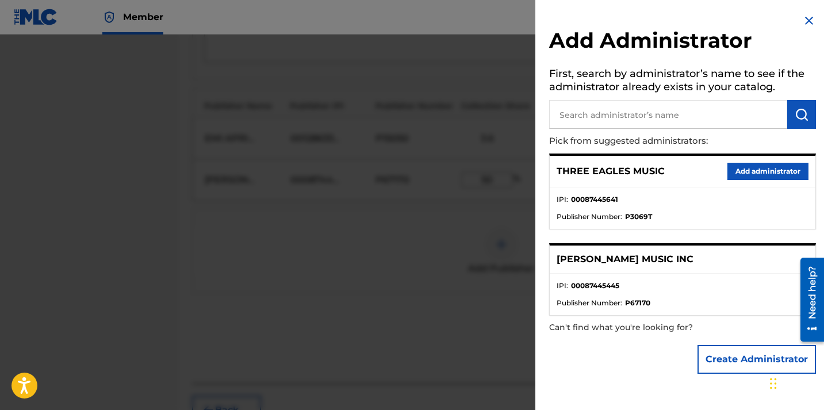
click at [793, 20] on div "Add Administrator First, search by administrator’s name to see if the administr…" at bounding box center [682, 196] width 294 height 393
click at [654, 262] on p "[PERSON_NAME] MUSIC INC" at bounding box center [625, 259] width 137 height 14
click at [632, 275] on ul "IPI : 00087445445 Publisher Number : P67170" at bounding box center [683, 294] width 266 height 41
click at [807, 22] on img at bounding box center [809, 21] width 14 height 14
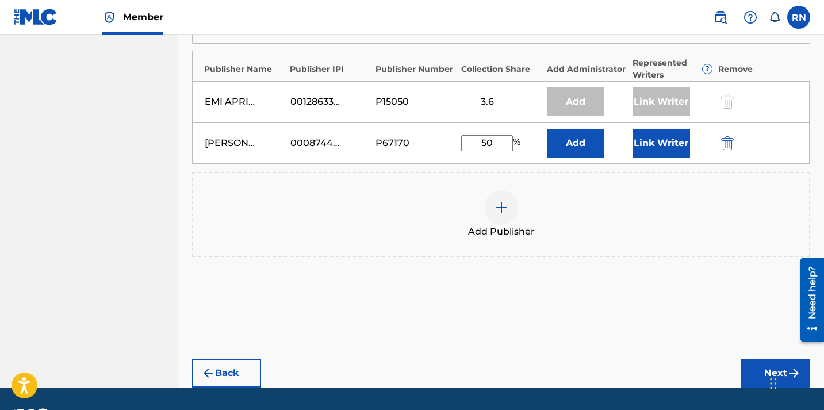
scroll to position [834, 0]
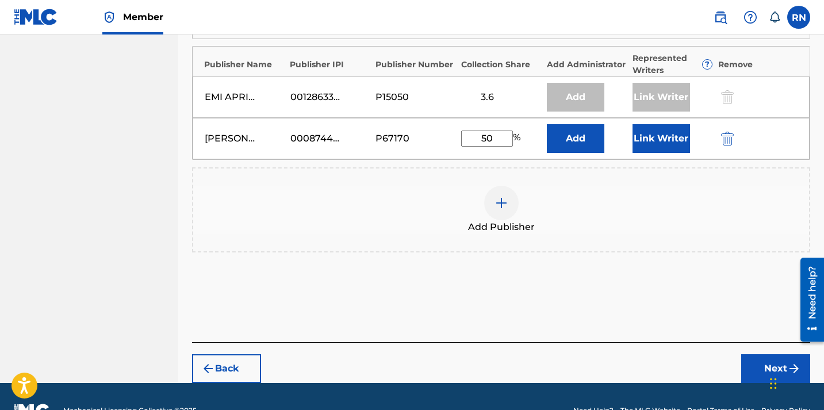
click at [751, 354] on button "Next" at bounding box center [775, 368] width 69 height 29
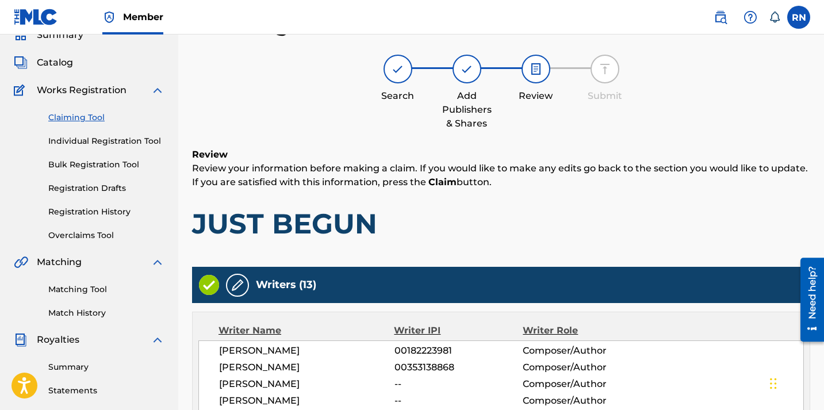
scroll to position [230, 0]
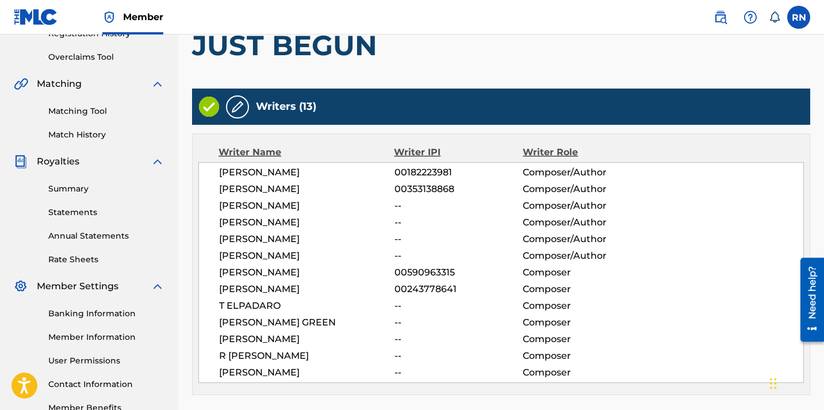
click at [240, 108] on img at bounding box center [238, 107] width 14 height 14
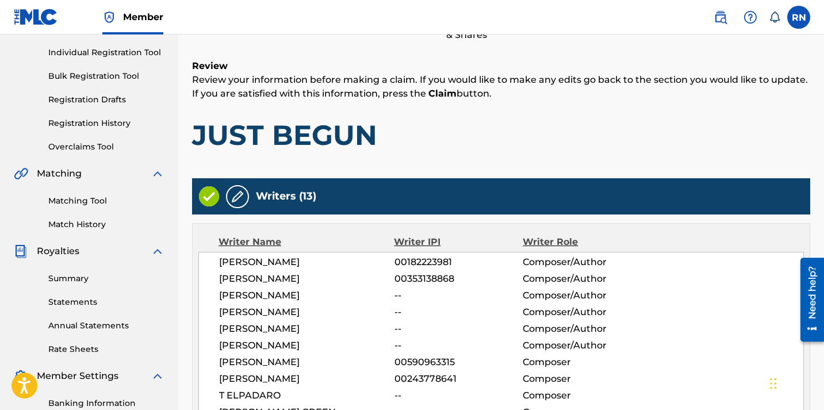
scroll to position [114, 0]
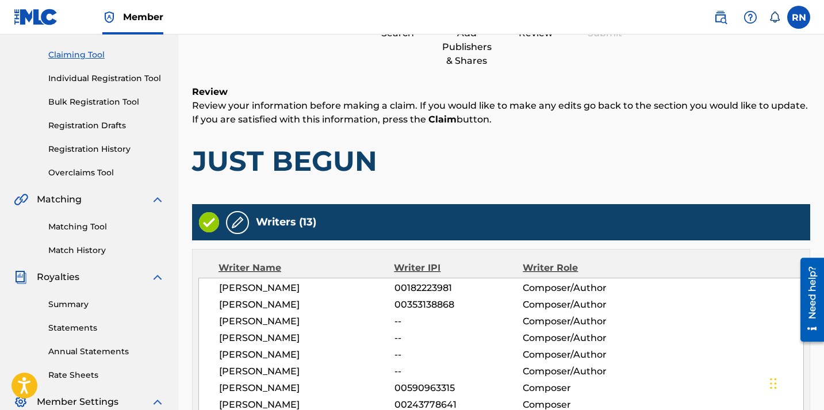
click at [255, 175] on h1 "JUST BEGUN" at bounding box center [501, 161] width 618 height 34
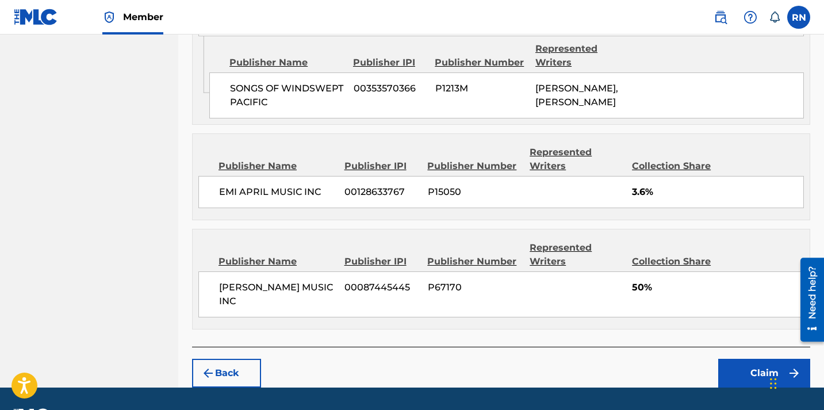
scroll to position [1097, 0]
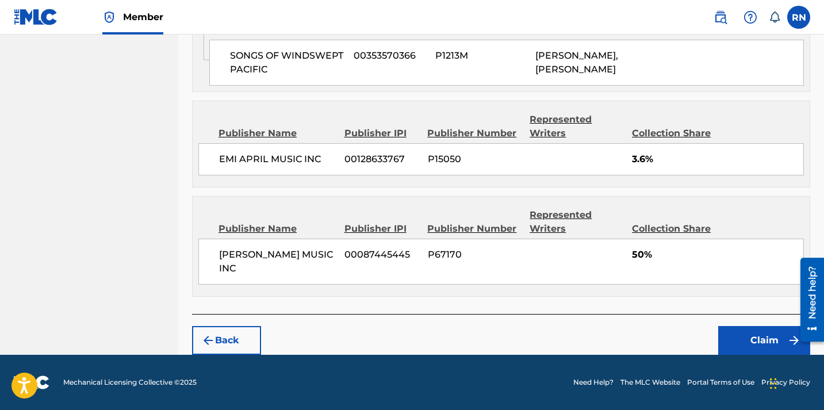
click at [736, 332] on button "Claim" at bounding box center [764, 340] width 92 height 29
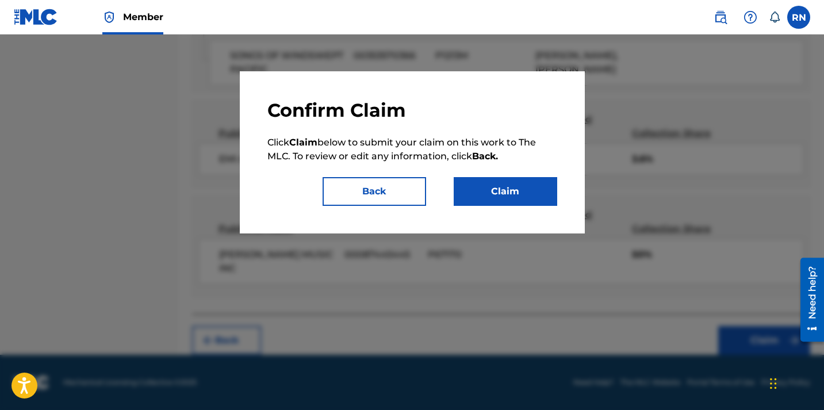
click at [492, 196] on button "Claim" at bounding box center [505, 191] width 103 height 29
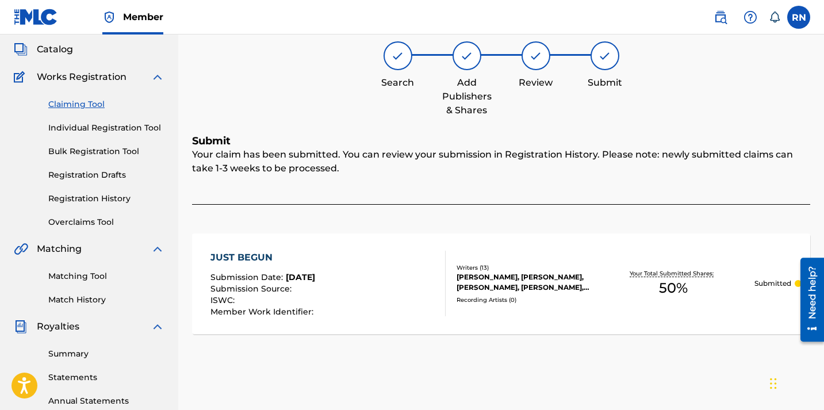
scroll to position [64, 0]
click at [62, 103] on link "Claiming Tool" at bounding box center [106, 105] width 116 height 12
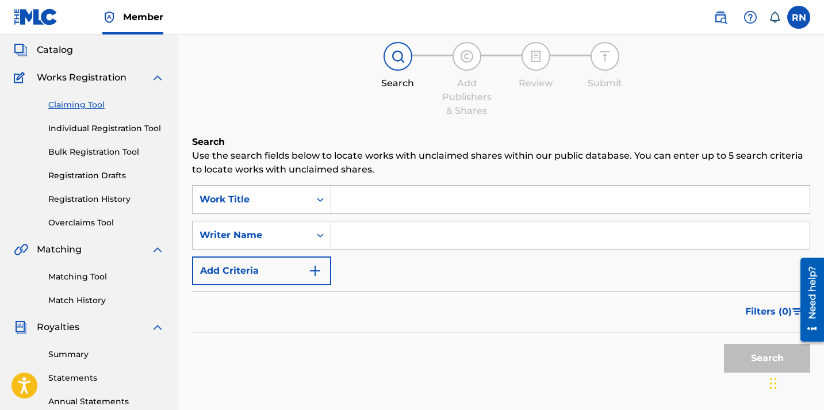
scroll to position [0, 0]
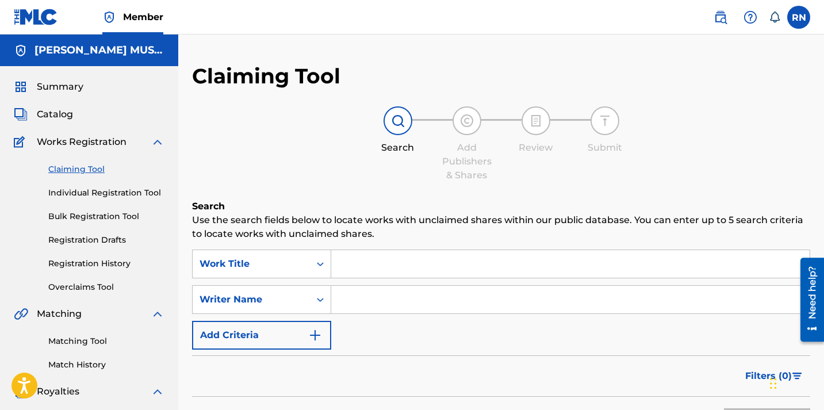
click at [419, 266] on input "Search Form" at bounding box center [570, 264] width 478 height 28
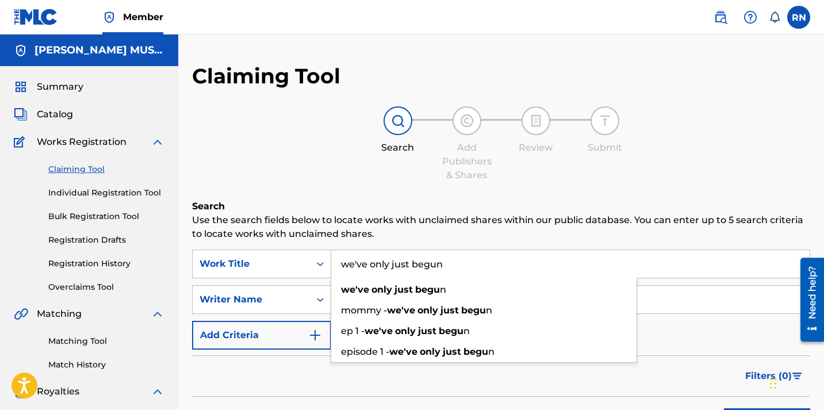
type input "we've only just begun"
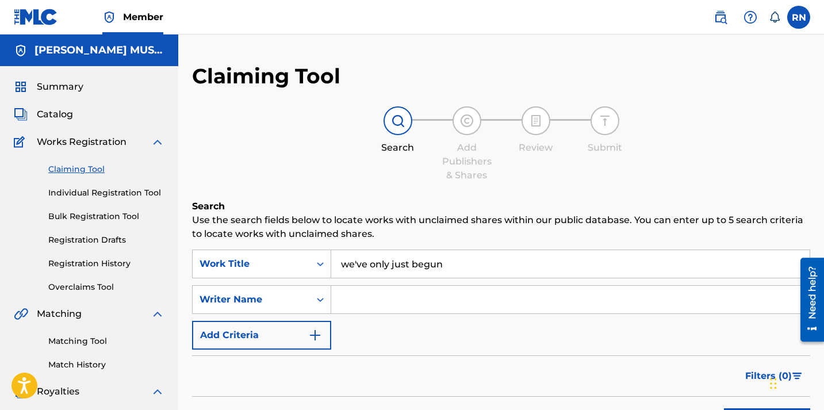
scroll to position [113, 0]
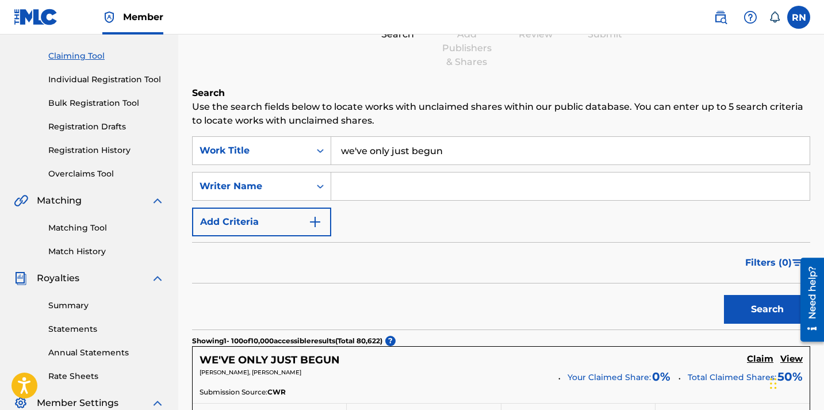
click at [405, 195] on input "Search Form" at bounding box center [570, 186] width 478 height 28
click at [724, 295] on button "Search" at bounding box center [767, 309] width 86 height 29
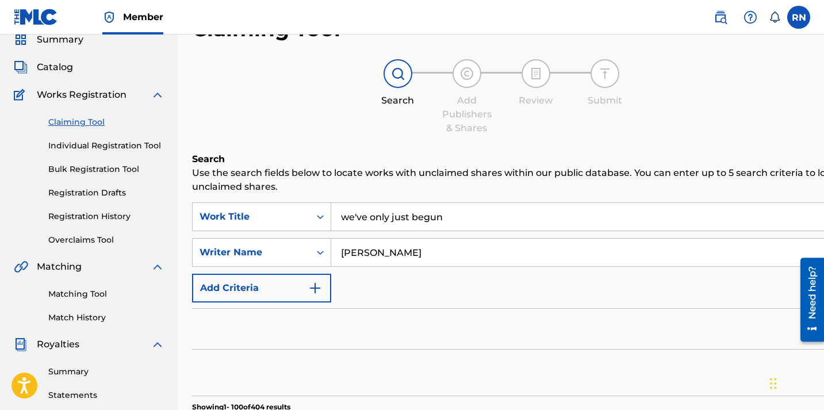
scroll to position [0, 0]
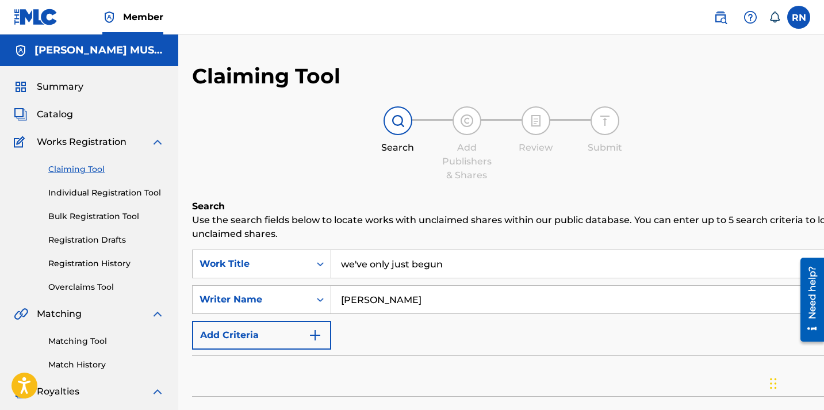
click at [392, 300] on input "[PERSON_NAME]" at bounding box center [627, 300] width 592 height 28
type input "p"
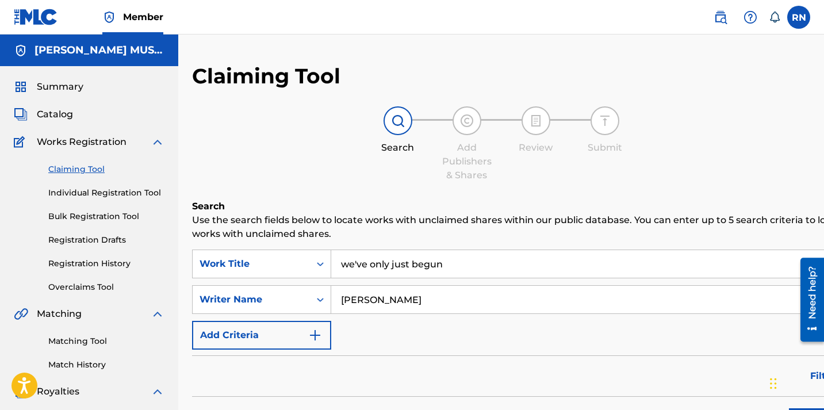
click at [417, 298] on input "[PERSON_NAME]" at bounding box center [570, 300] width 478 height 28
type input "[PERSON_NAME]"
